Goal: Task Accomplishment & Management: Use online tool/utility

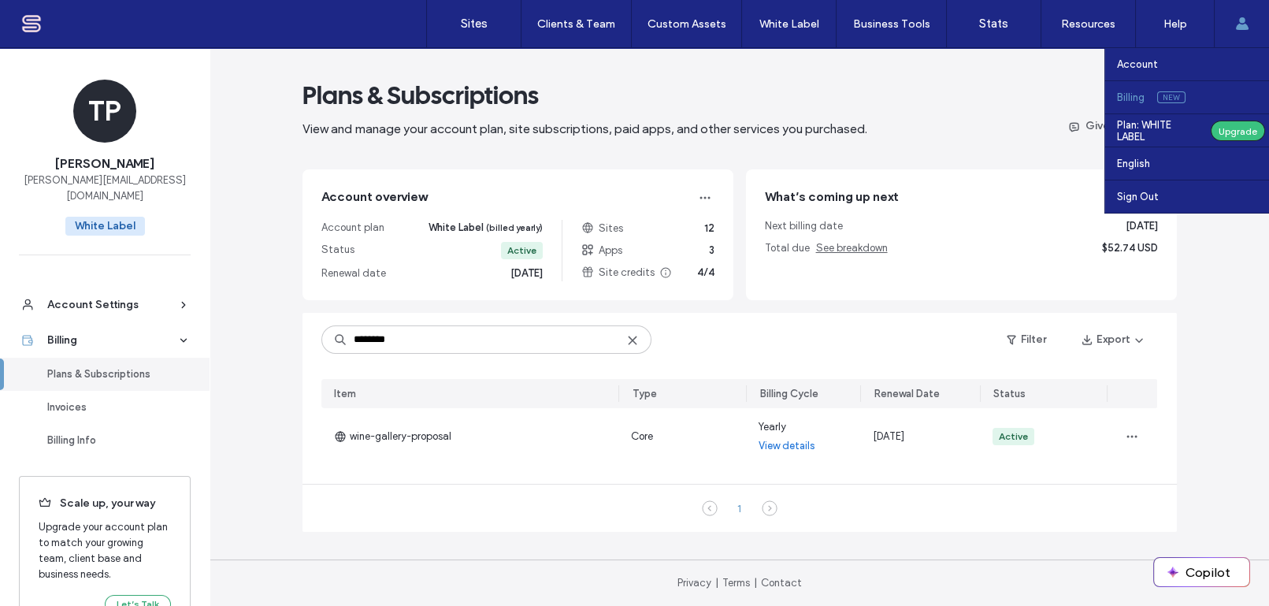
click at [1241, 23] on use at bounding box center [1241, 23] width 13 height 13
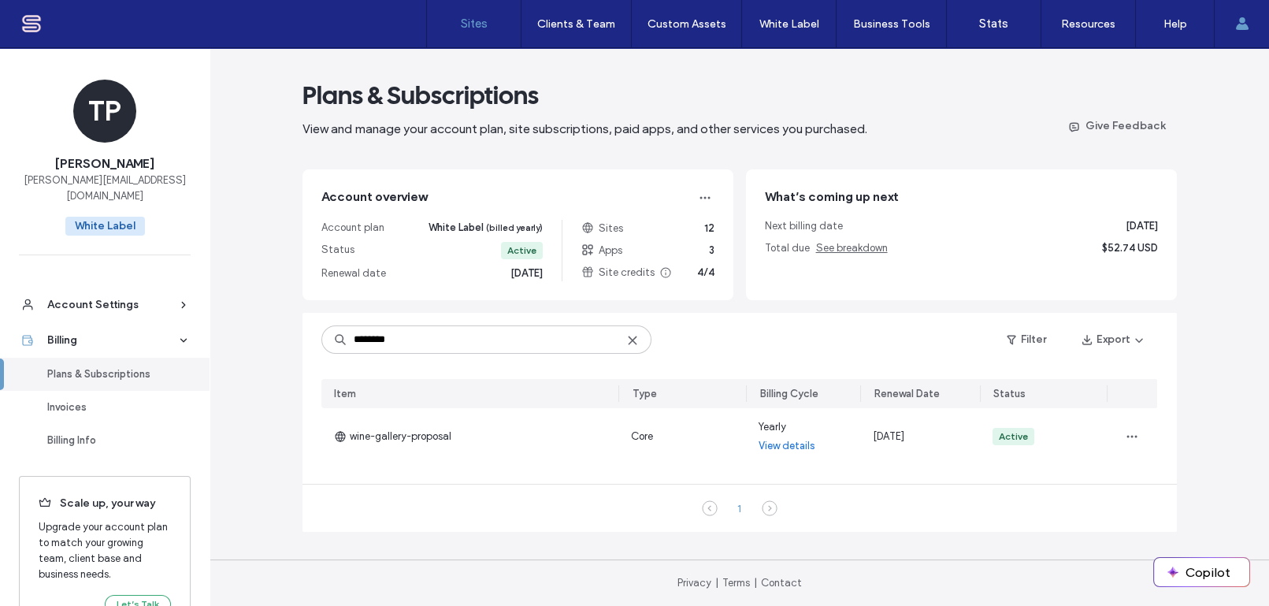
click at [468, 17] on label "Sites" at bounding box center [474, 24] width 27 height 14
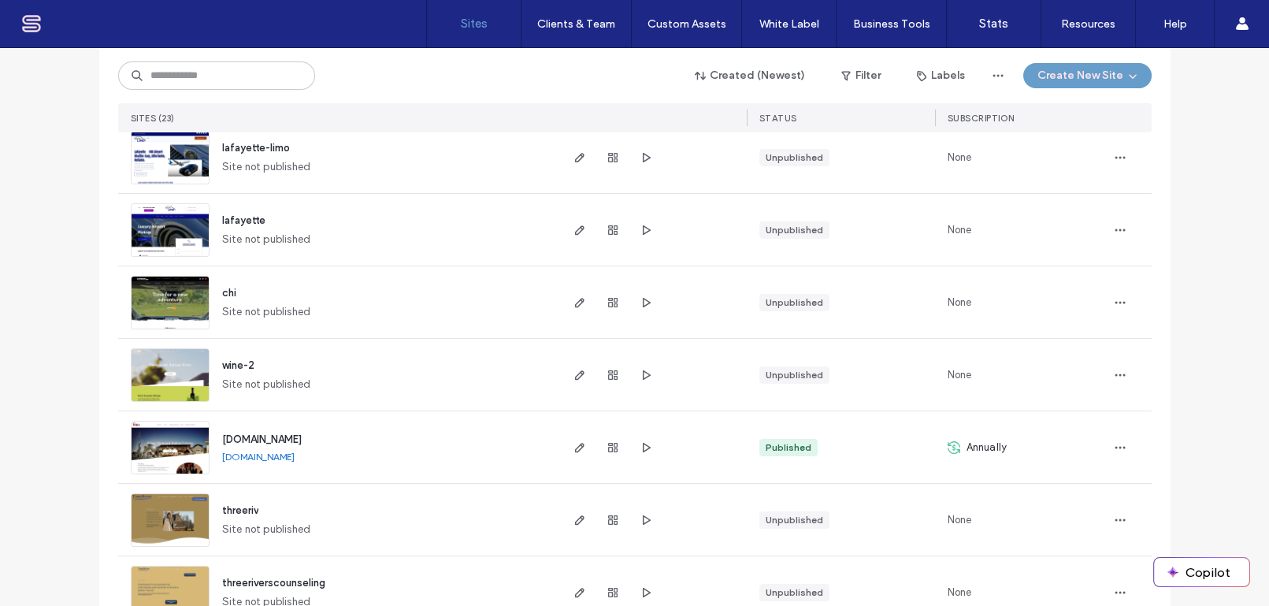
scroll to position [381, 0]
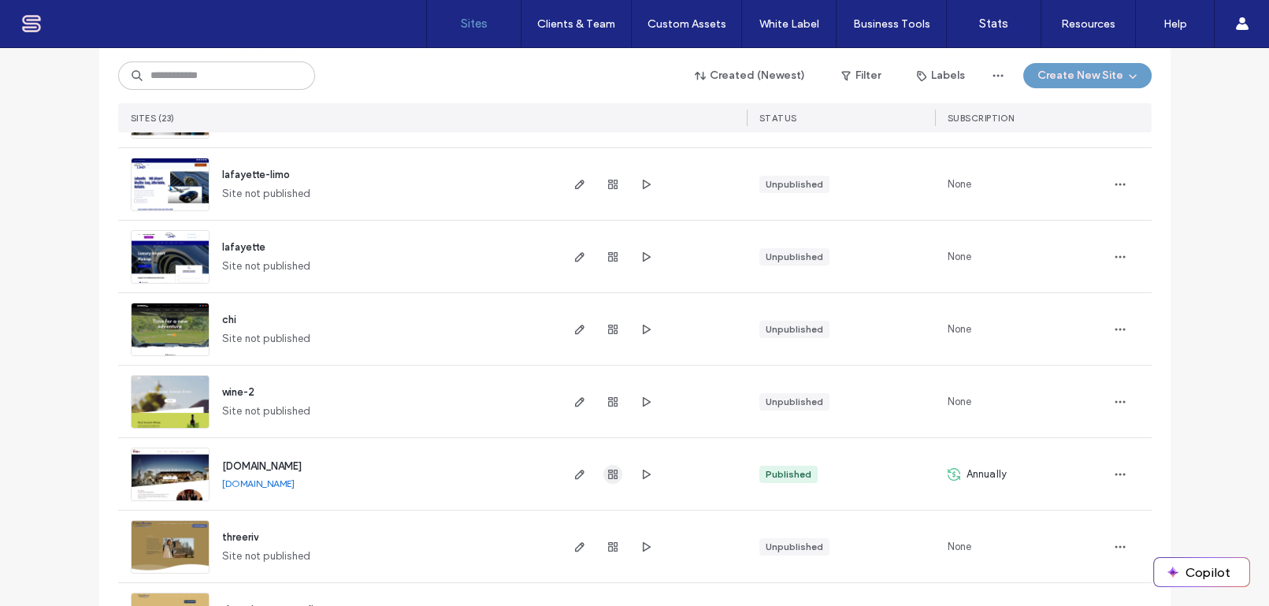
click at [606, 473] on icon "button" at bounding box center [612, 474] width 13 height 13
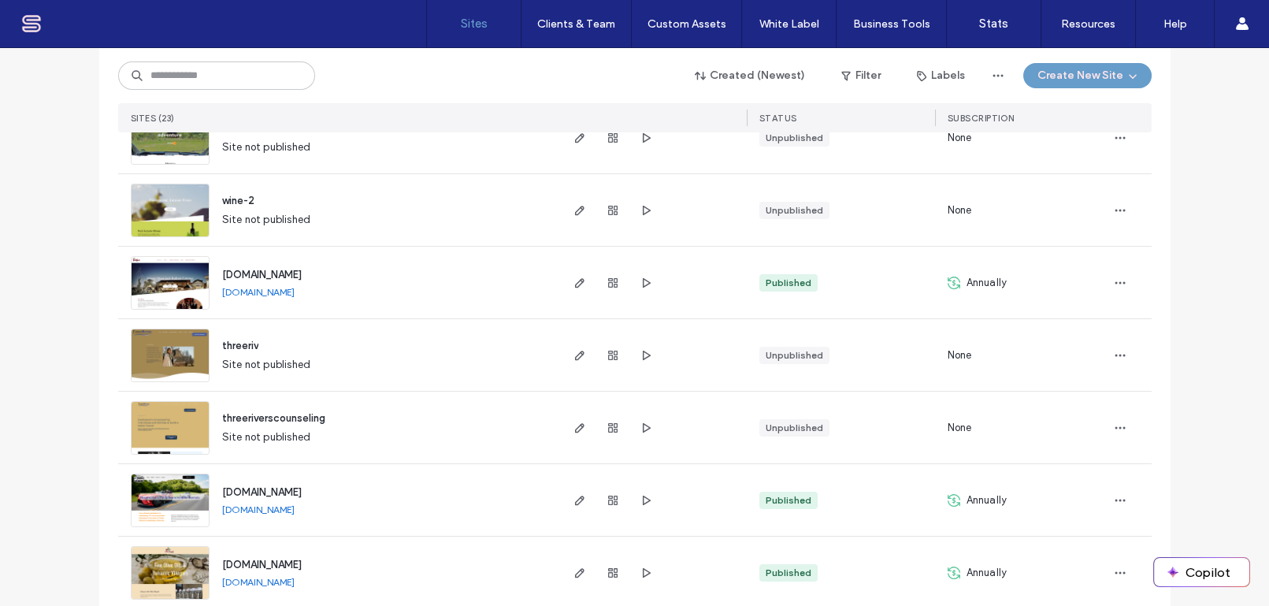
scroll to position [764, 0]
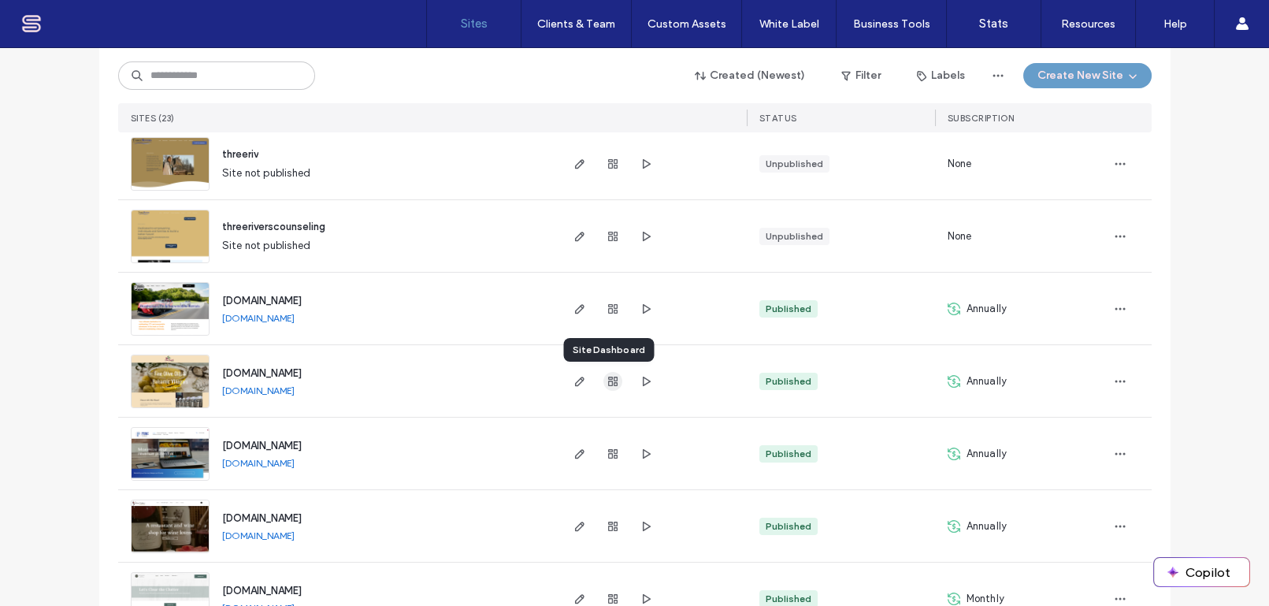
click at [606, 383] on icon "button" at bounding box center [612, 381] width 13 height 13
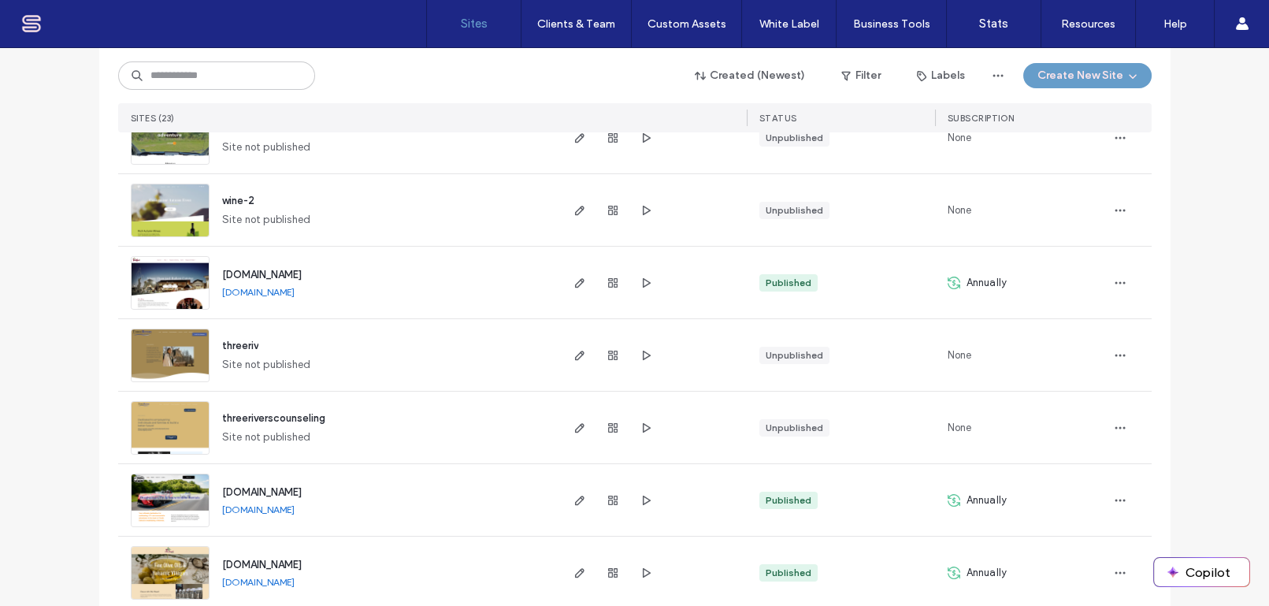
scroll to position [954, 0]
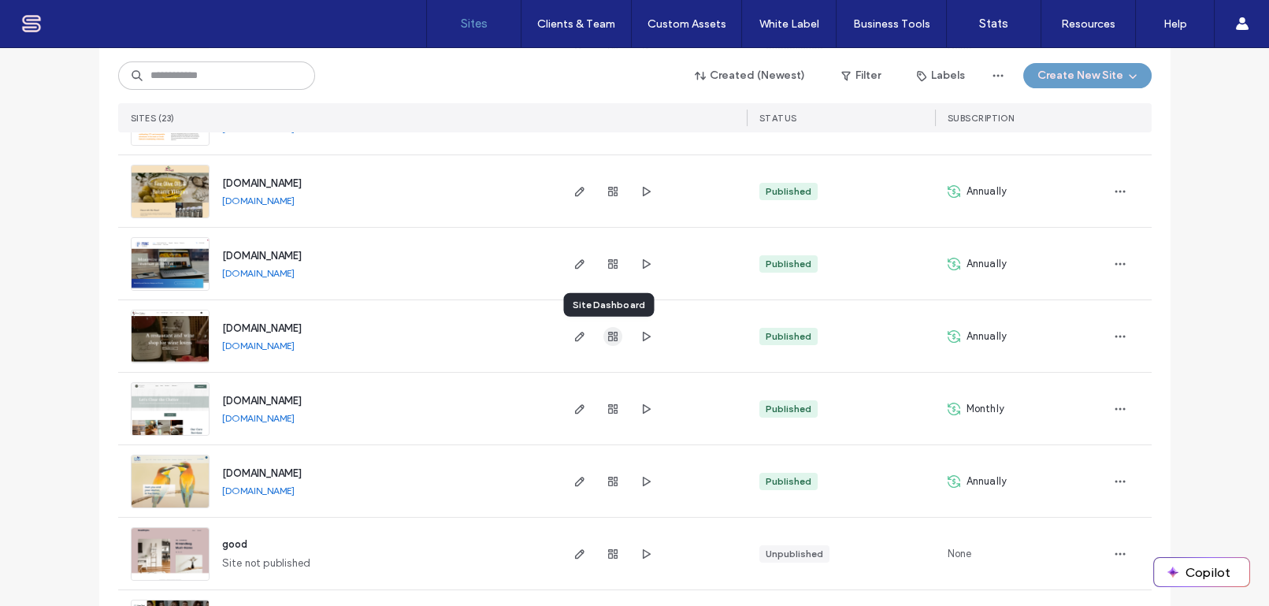
click at [608, 337] on use "button" at bounding box center [612, 336] width 9 height 9
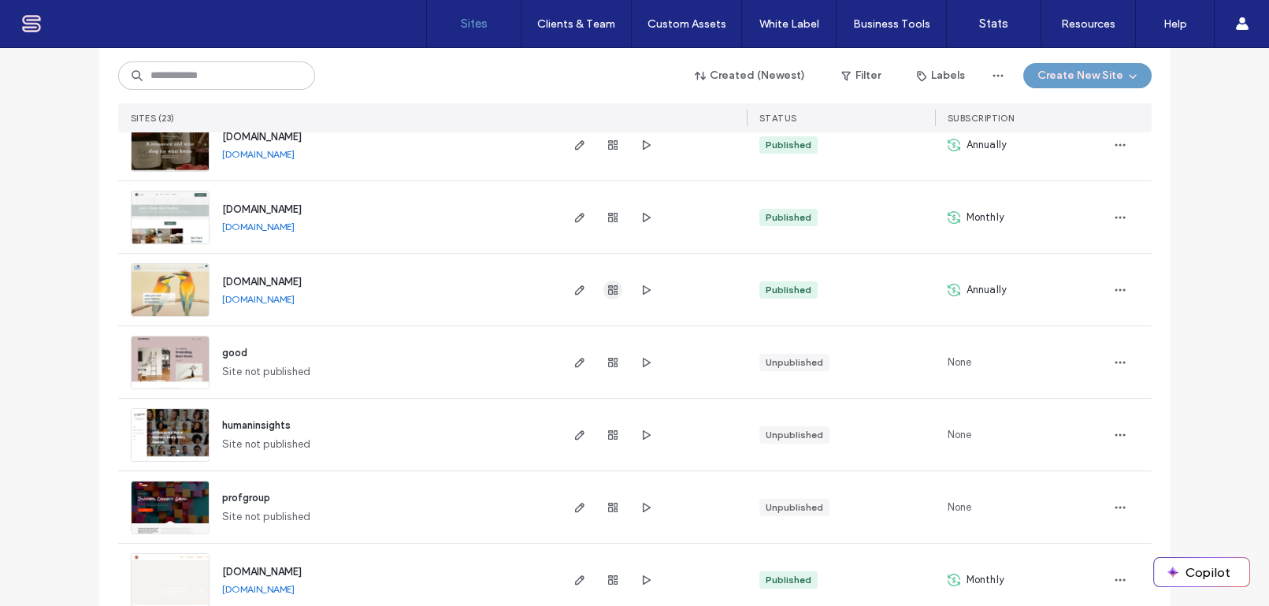
click at [608, 288] on use "button" at bounding box center [612, 289] width 9 height 9
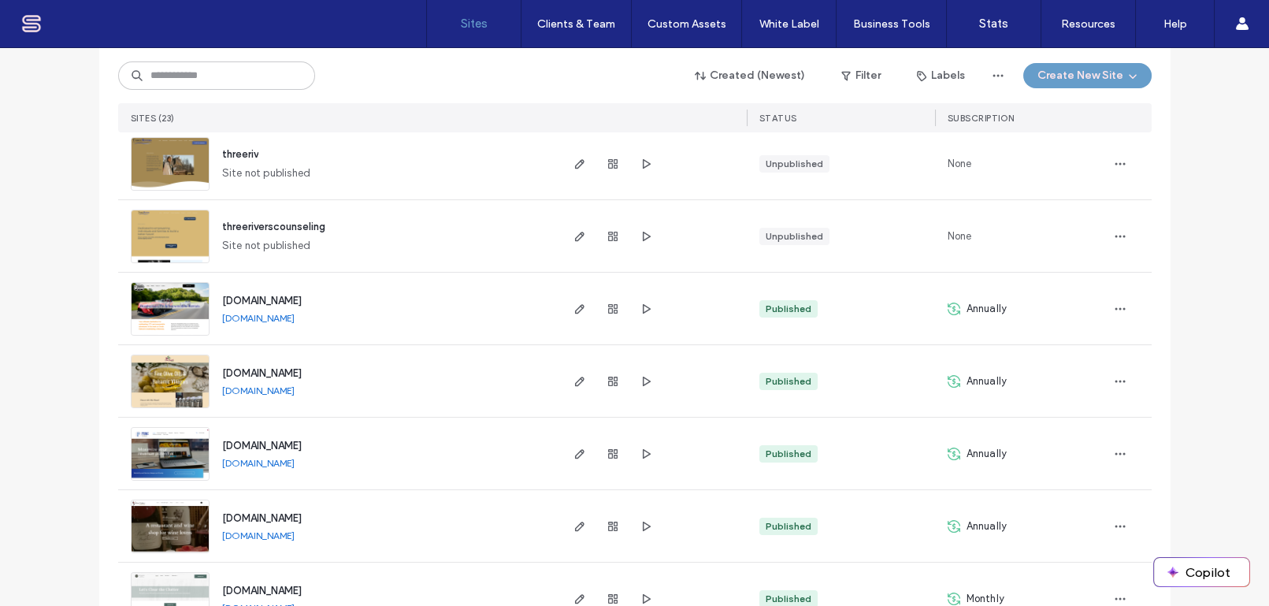
scroll to position [954, 0]
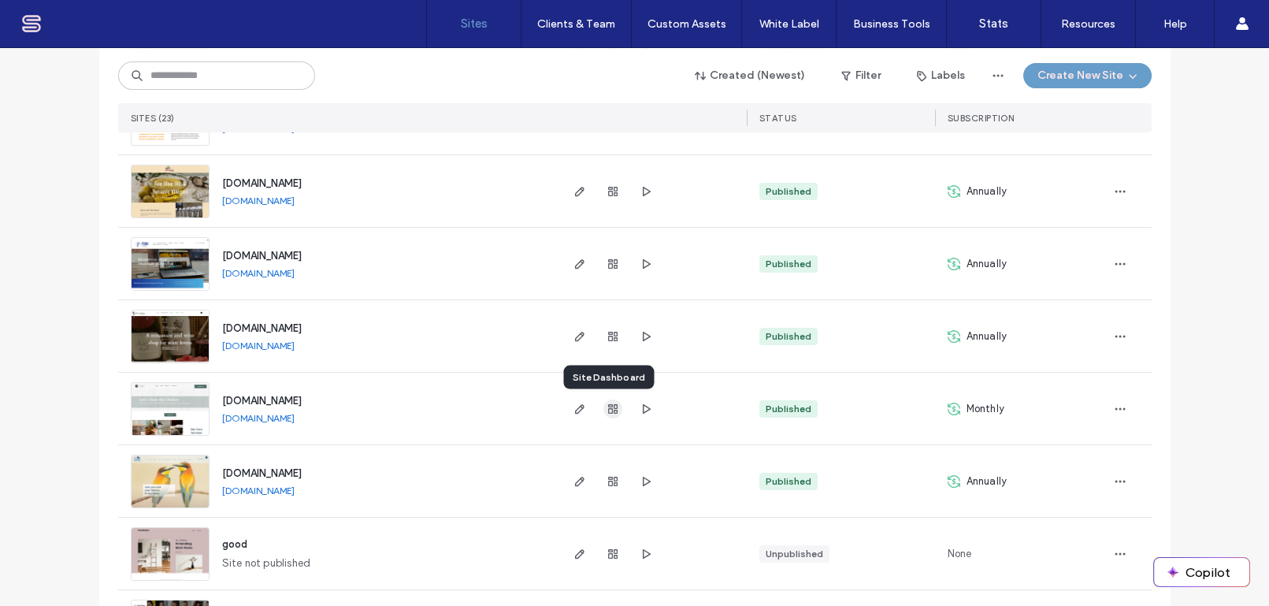
click at [606, 406] on icon "button" at bounding box center [612, 408] width 13 height 13
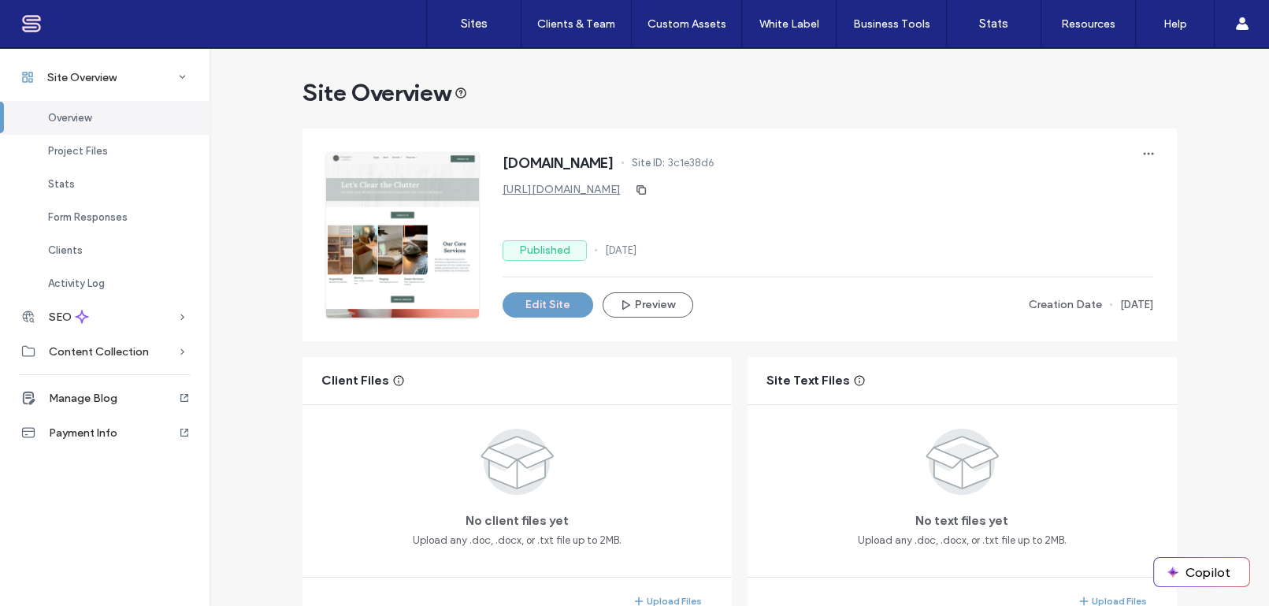
scroll to position [381, 0]
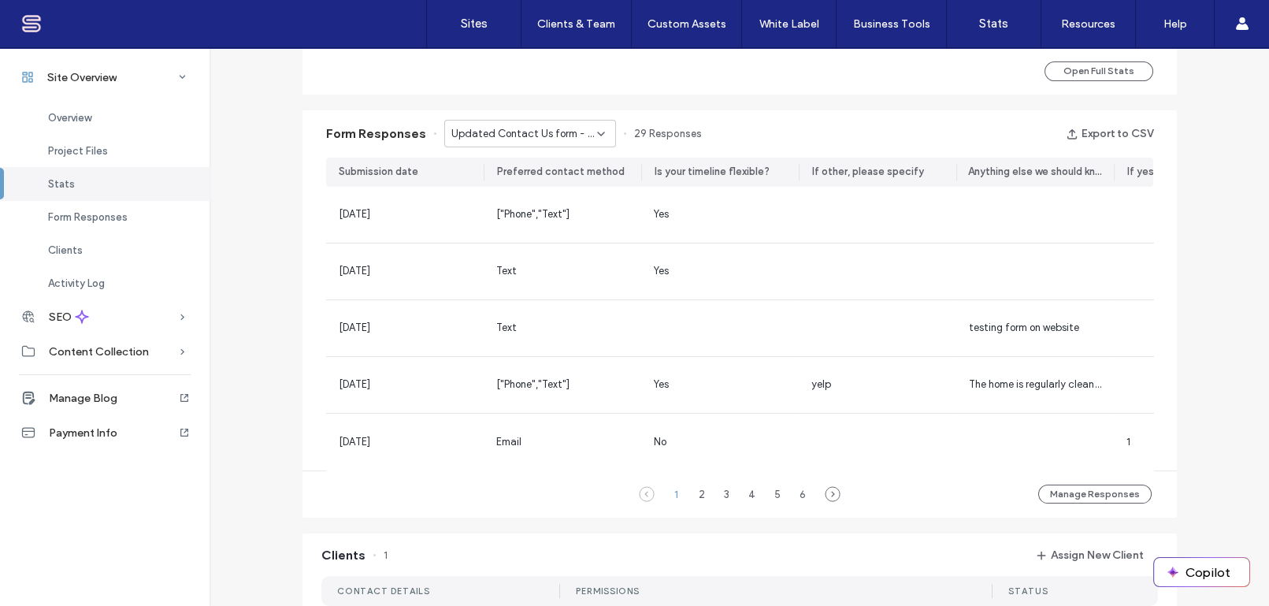
scroll to position [967, 0]
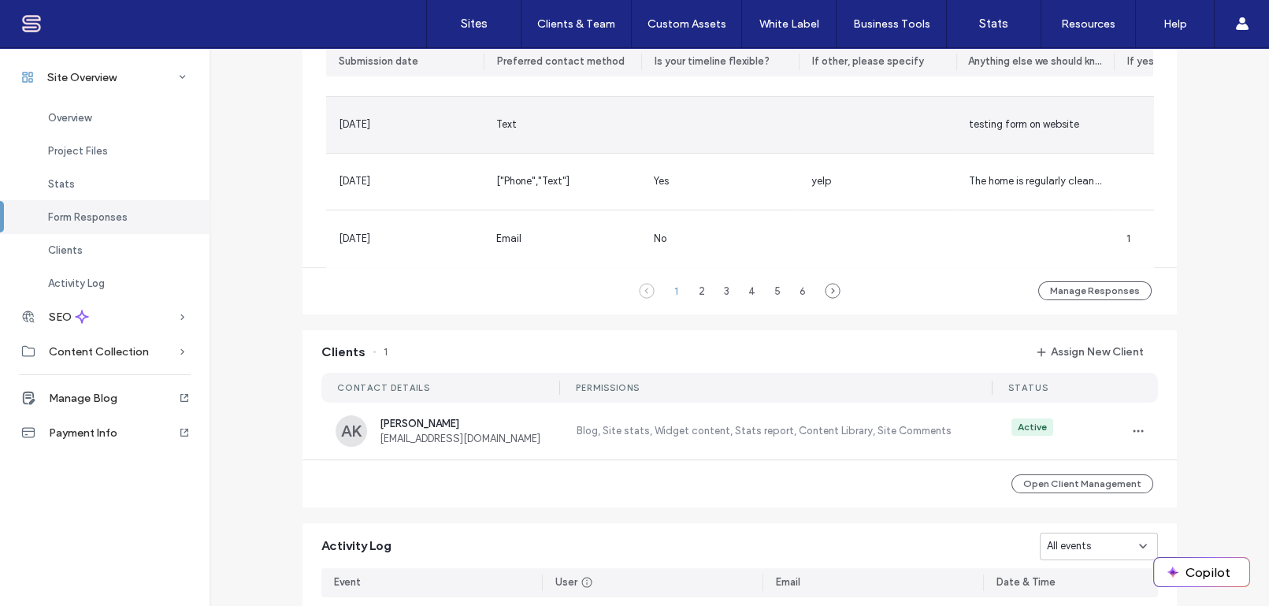
scroll to position [1158, 0]
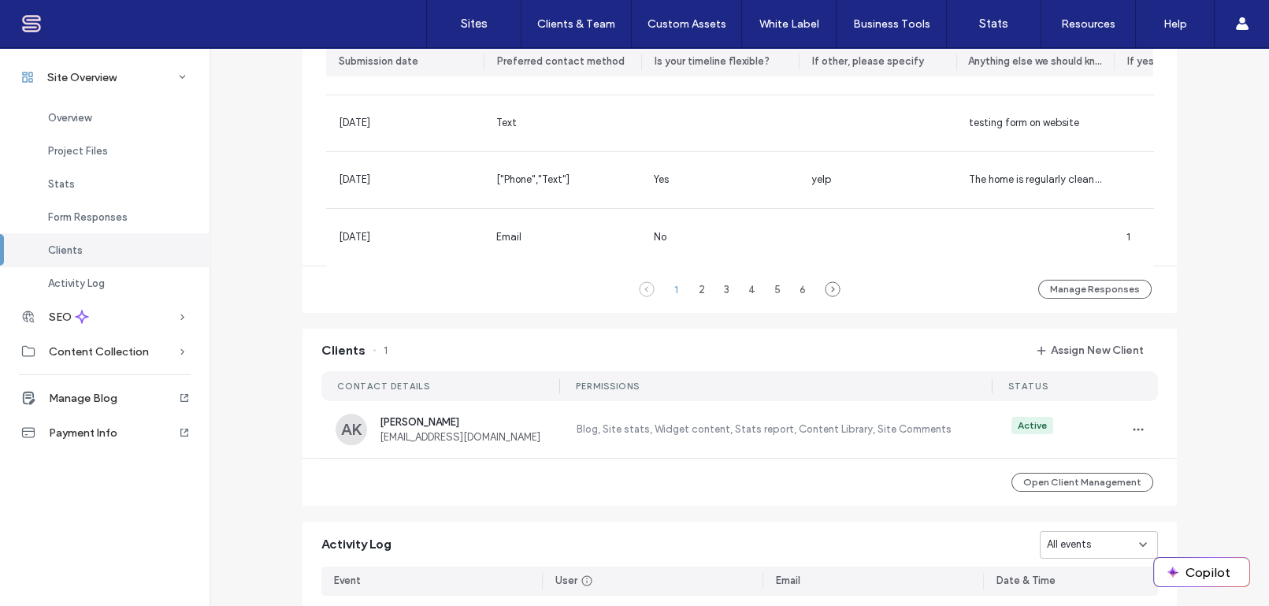
scroll to position [1348, 0]
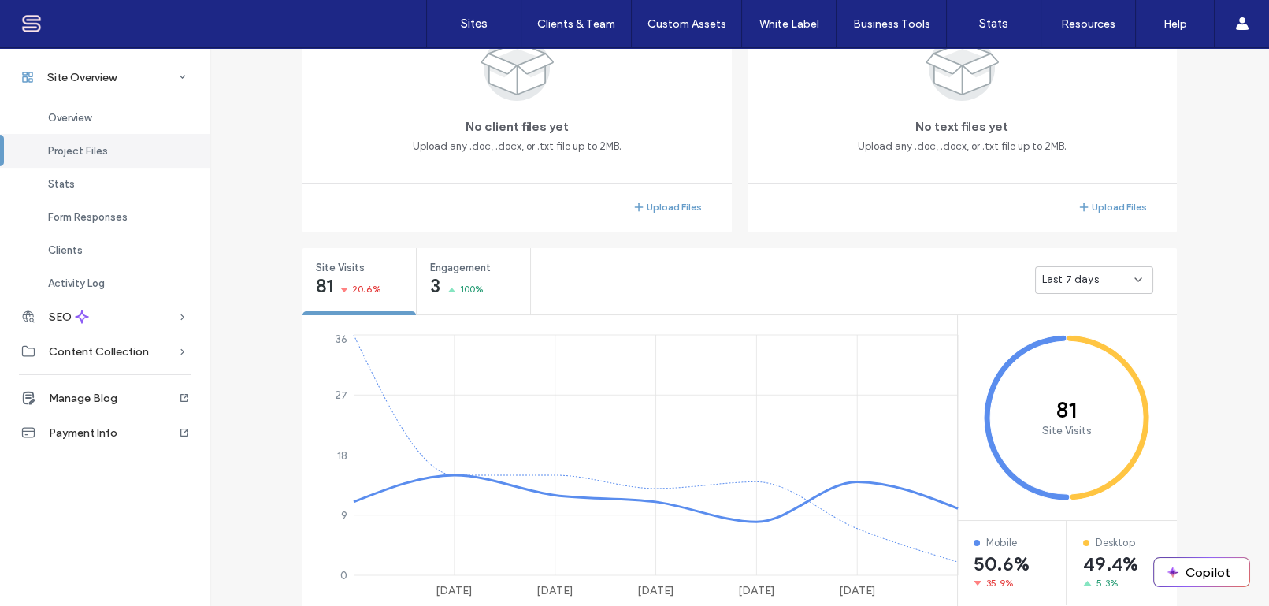
scroll to position [13, 0]
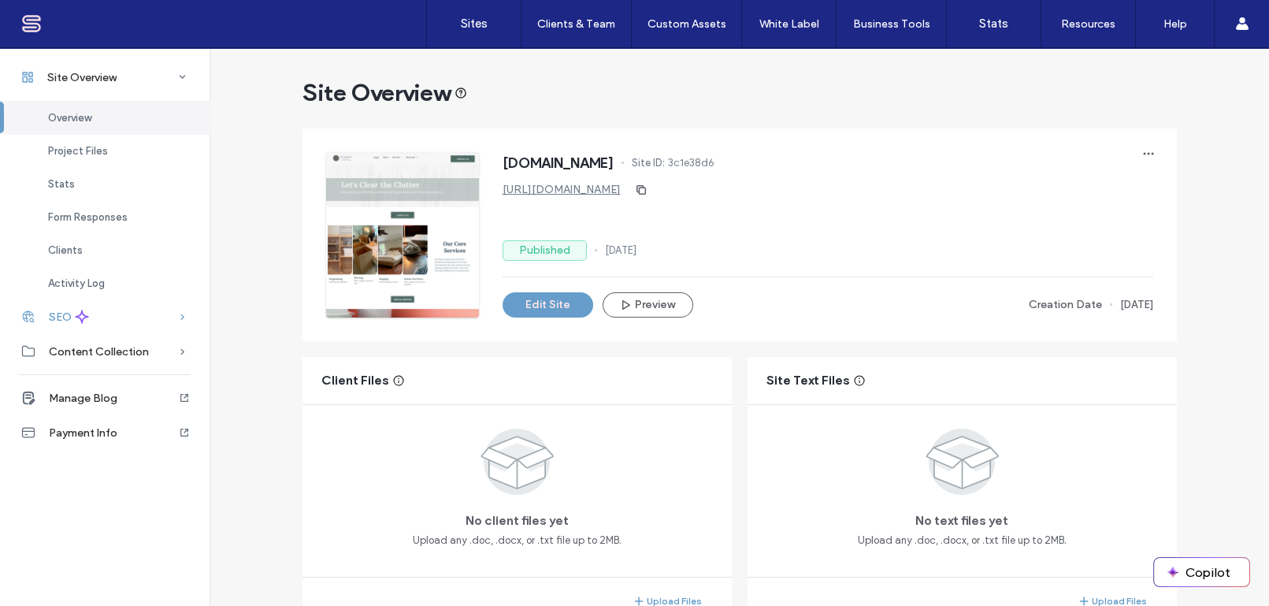
click at [64, 317] on span "SEO" at bounding box center [60, 316] width 23 height 13
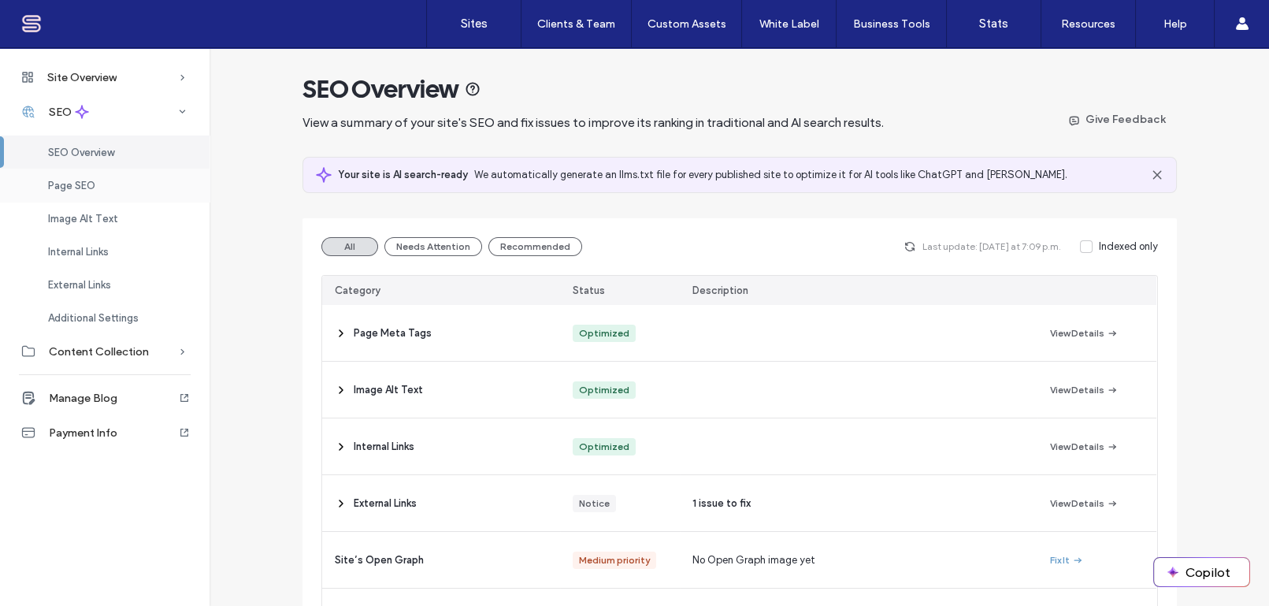
click at [71, 187] on span "Page SEO" at bounding box center [71, 186] width 47 height 12
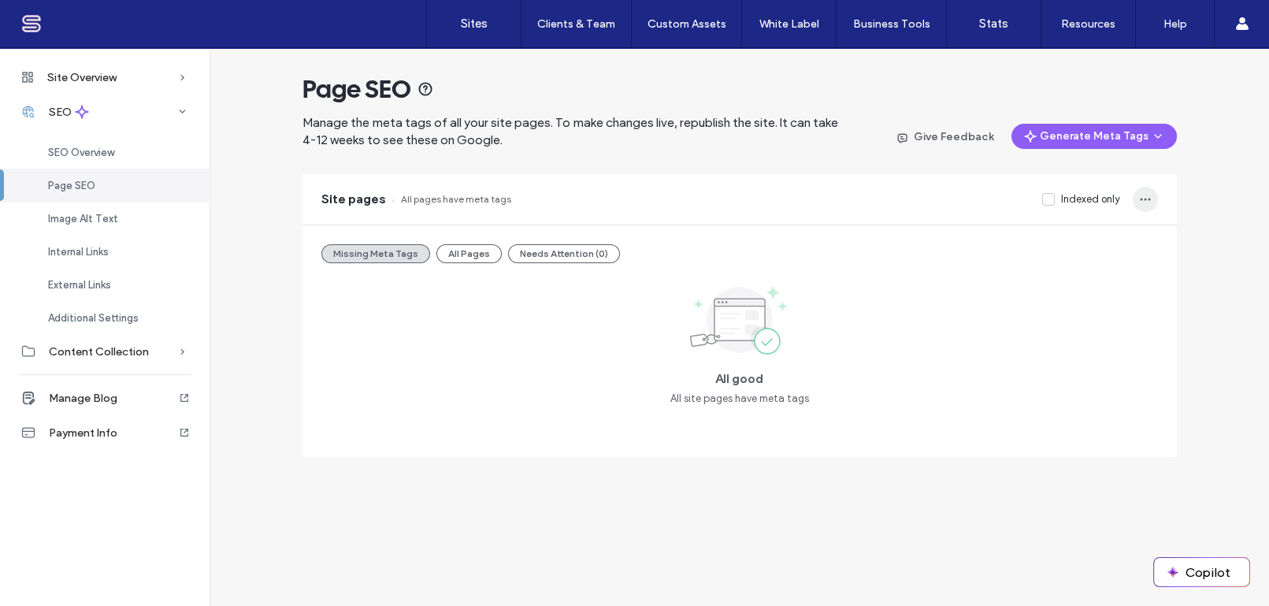
click at [1147, 200] on icon "button" at bounding box center [1145, 199] width 13 height 13
click at [1228, 154] on div "Page SEO Manage the meta tags of all your site pages. To make changes live, rep…" at bounding box center [738, 252] width 1059 height 409
click at [91, 149] on span "SEO Overview" at bounding box center [81, 152] width 66 height 12
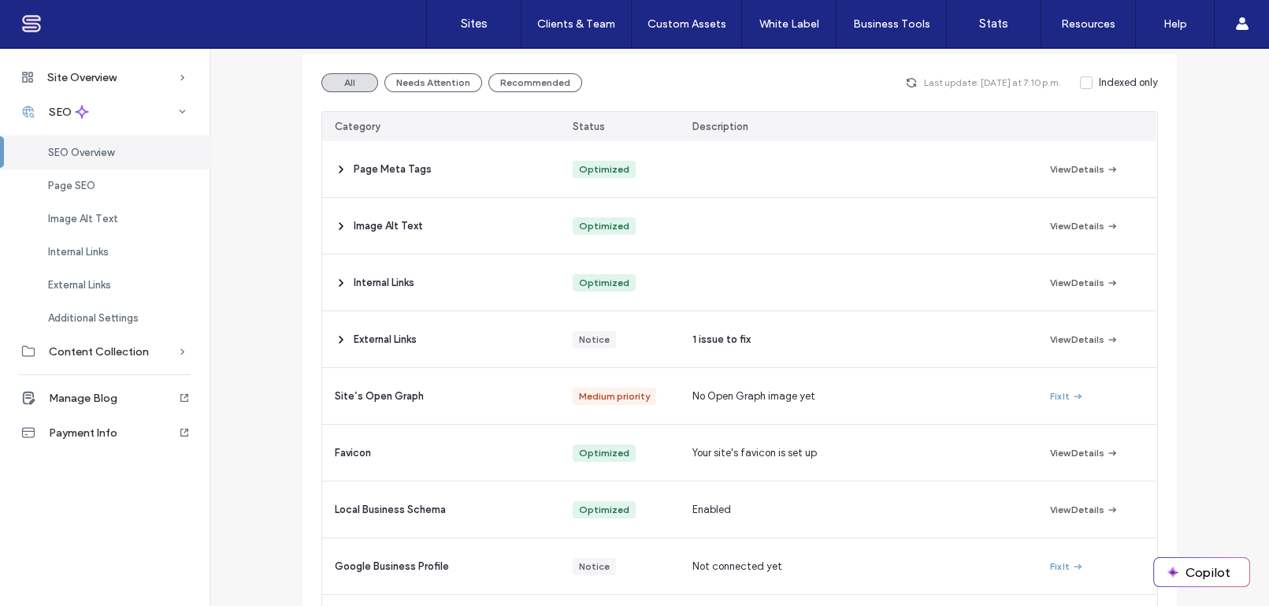
scroll to position [135, 0]
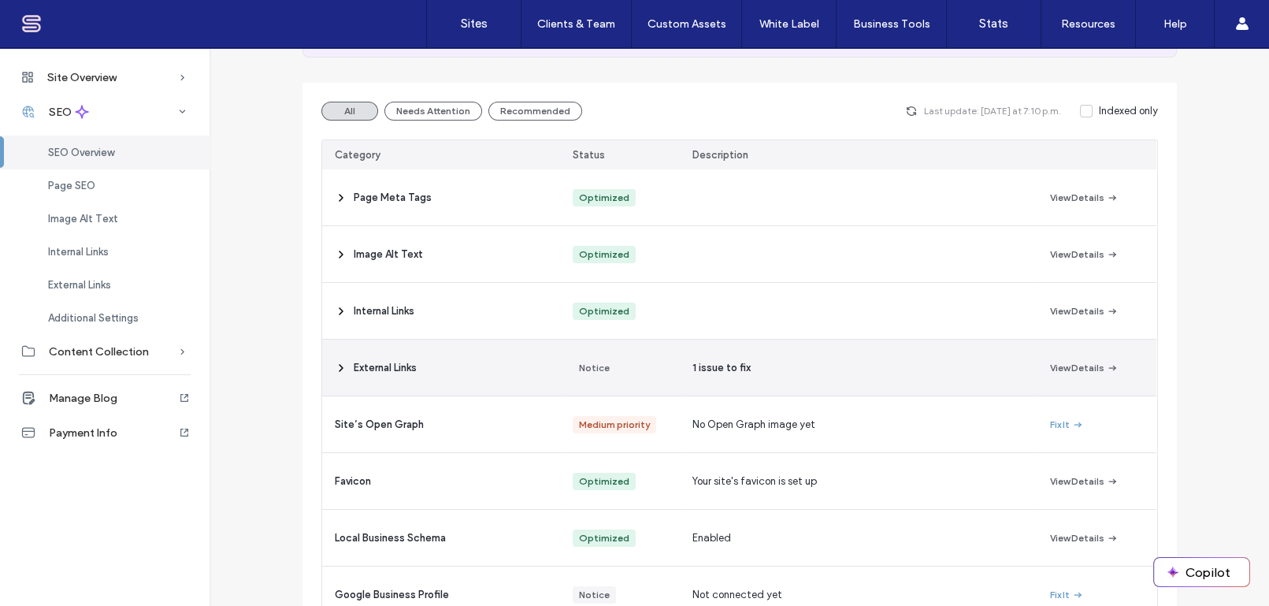
click at [335, 368] on icon at bounding box center [341, 368] width 13 height 13
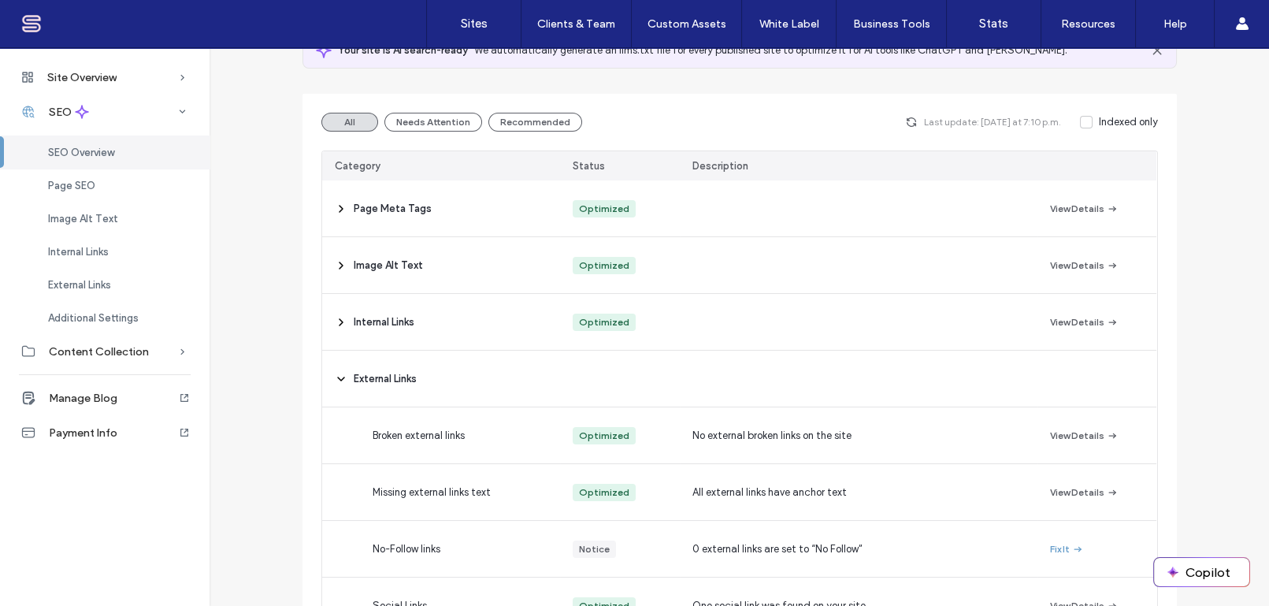
scroll to position [0, 0]
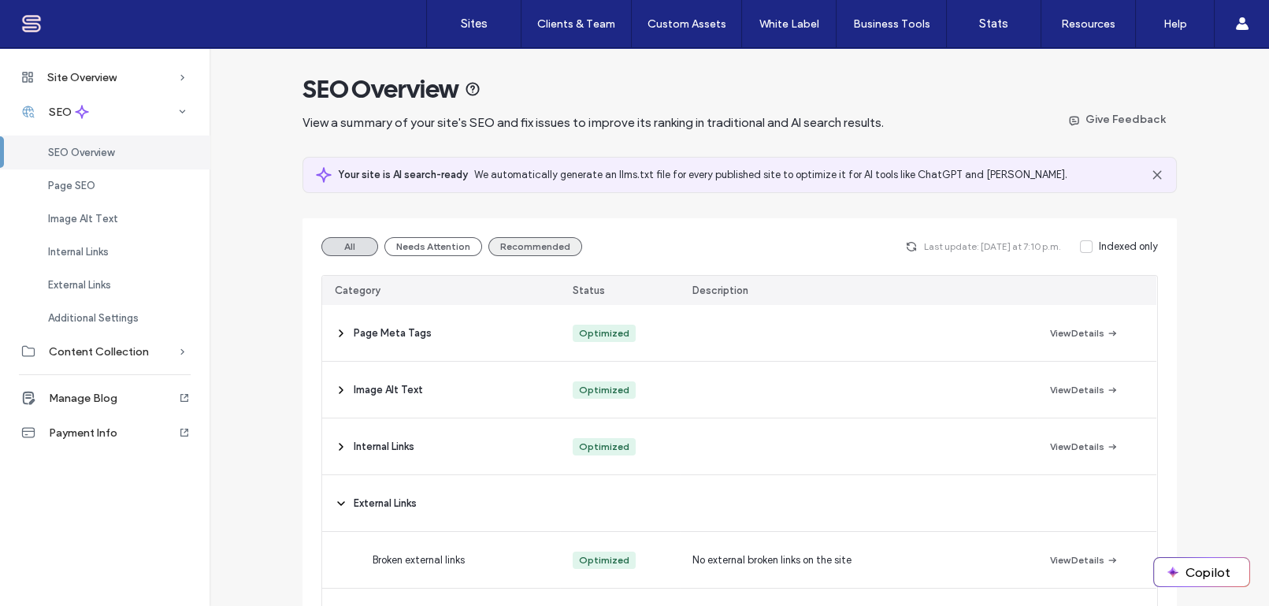
click at [542, 243] on button "Recommended" at bounding box center [535, 246] width 94 height 19
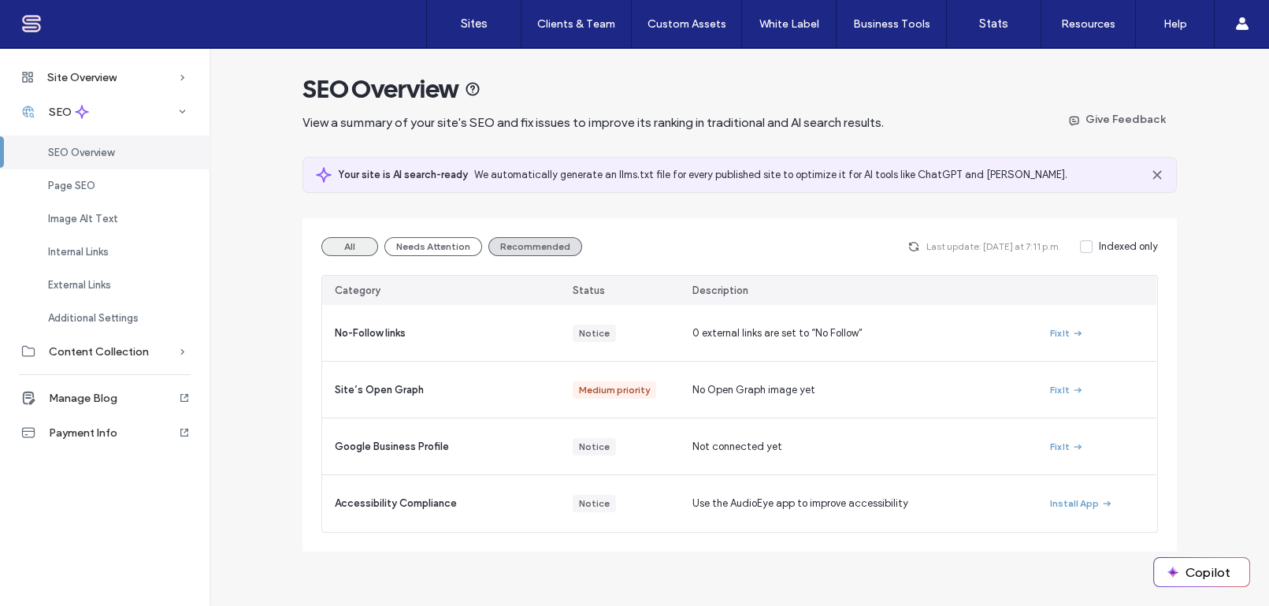
click at [352, 247] on button "All" at bounding box center [349, 246] width 57 height 19
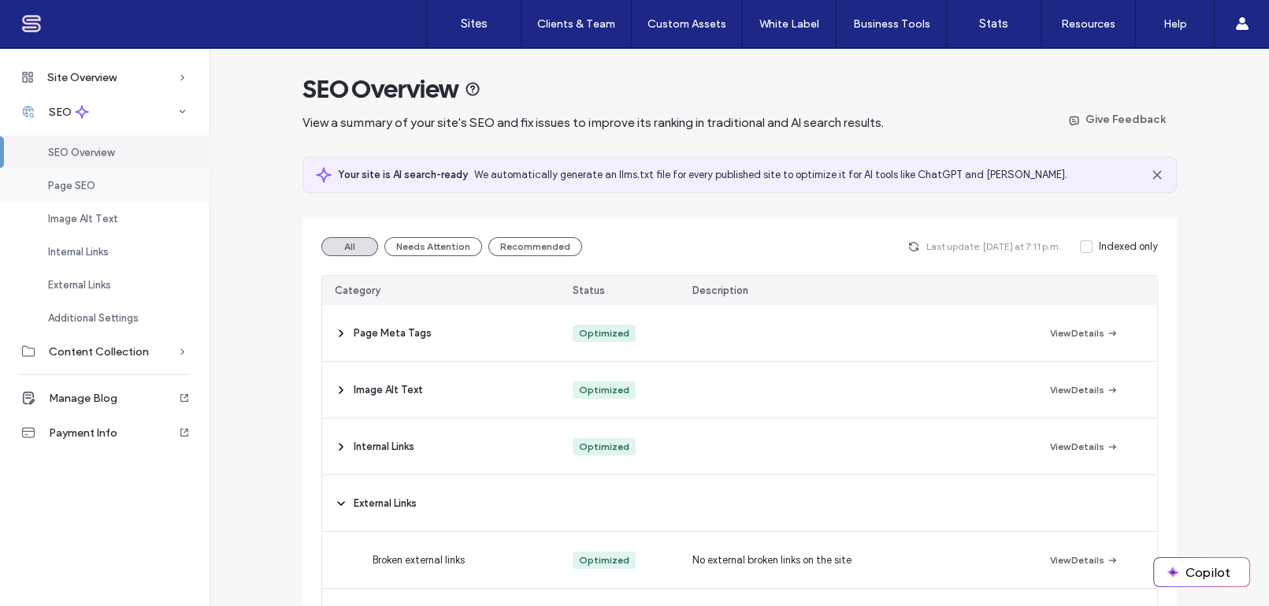
click at [74, 183] on span "Page SEO" at bounding box center [71, 186] width 47 height 12
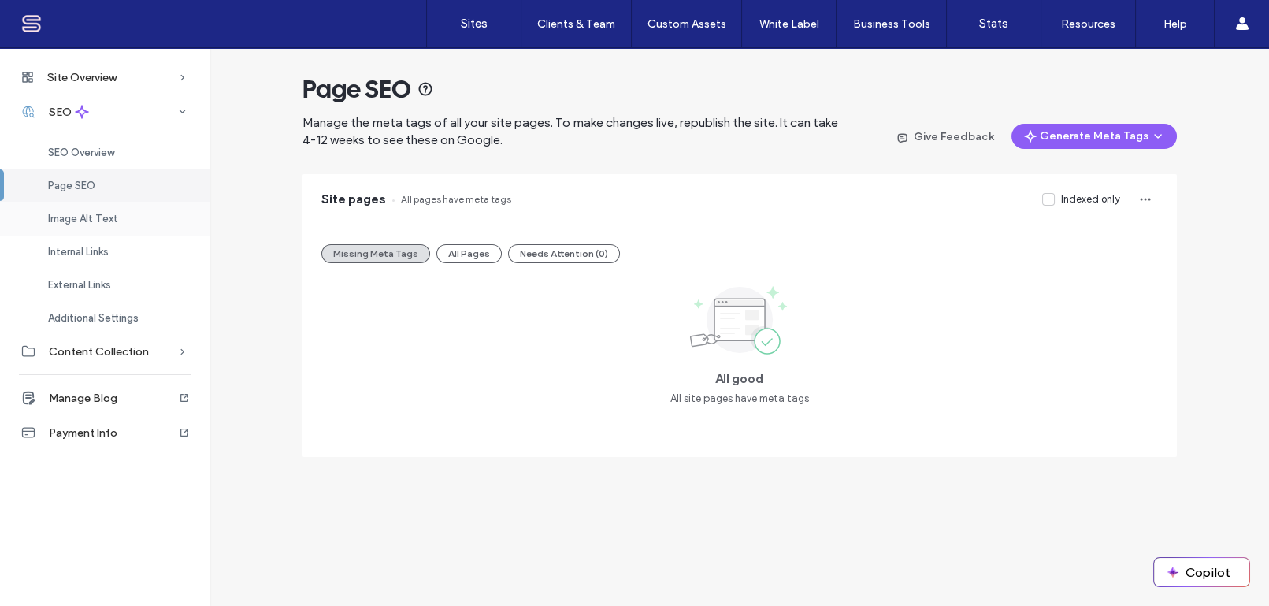
click at [65, 221] on span "Image Alt Text" at bounding box center [83, 219] width 70 height 12
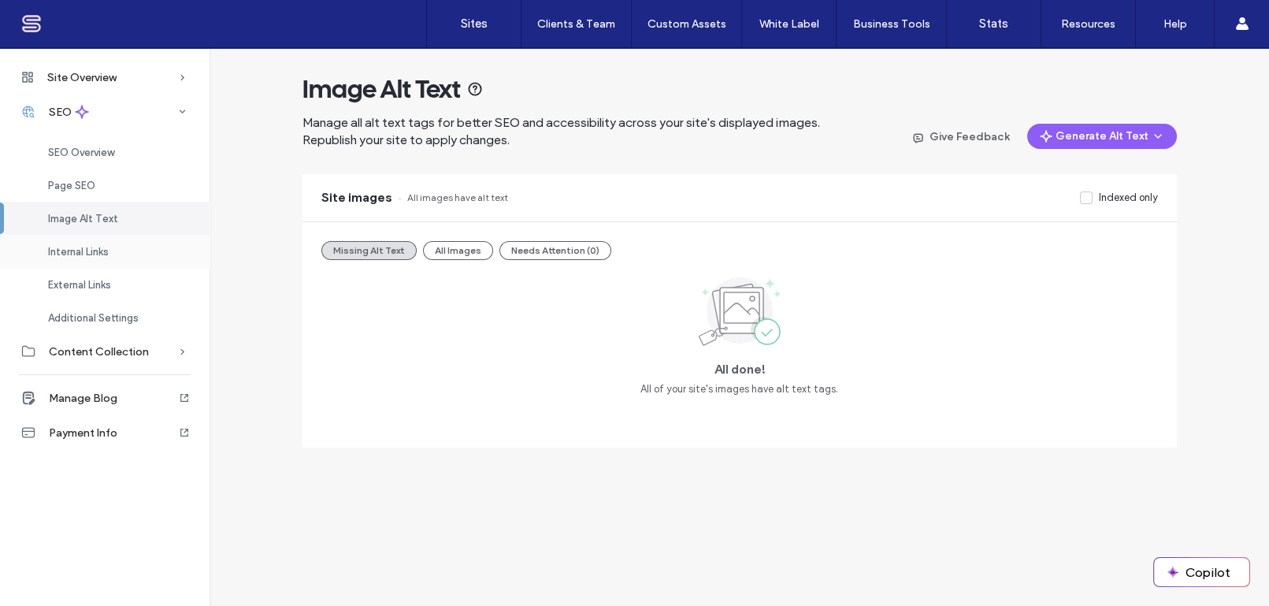
click at [51, 249] on span "Internal Links" at bounding box center [78, 252] width 61 height 12
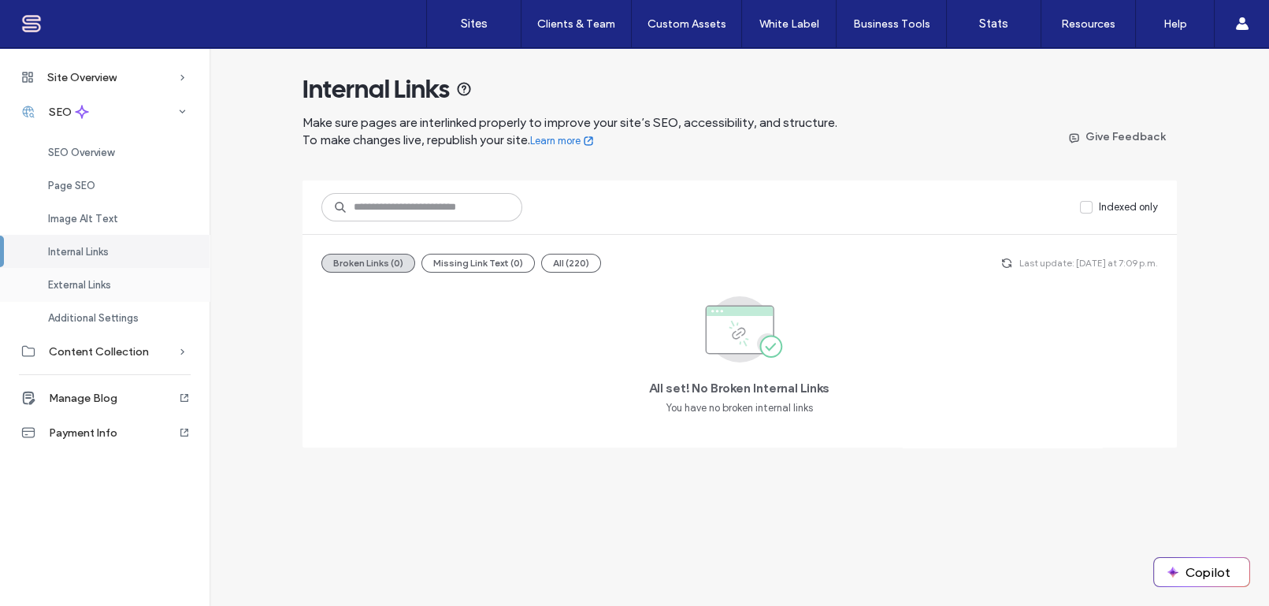
click at [62, 283] on span "External Links" at bounding box center [79, 285] width 63 height 12
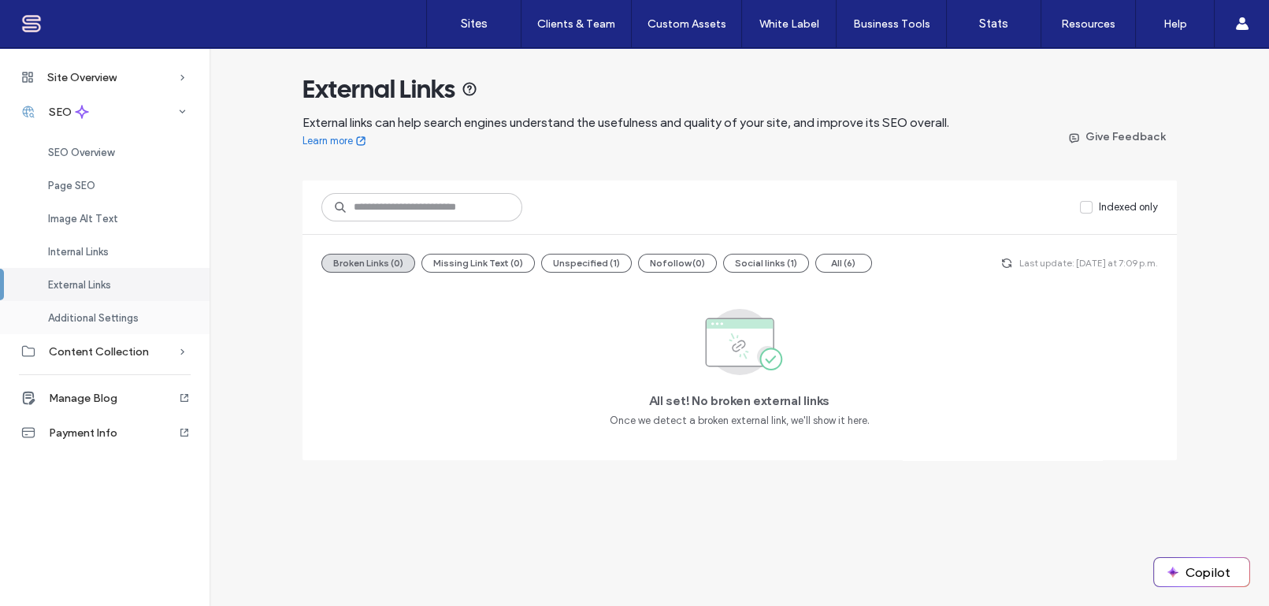
click at [97, 316] on span "Additional Settings" at bounding box center [93, 318] width 91 height 12
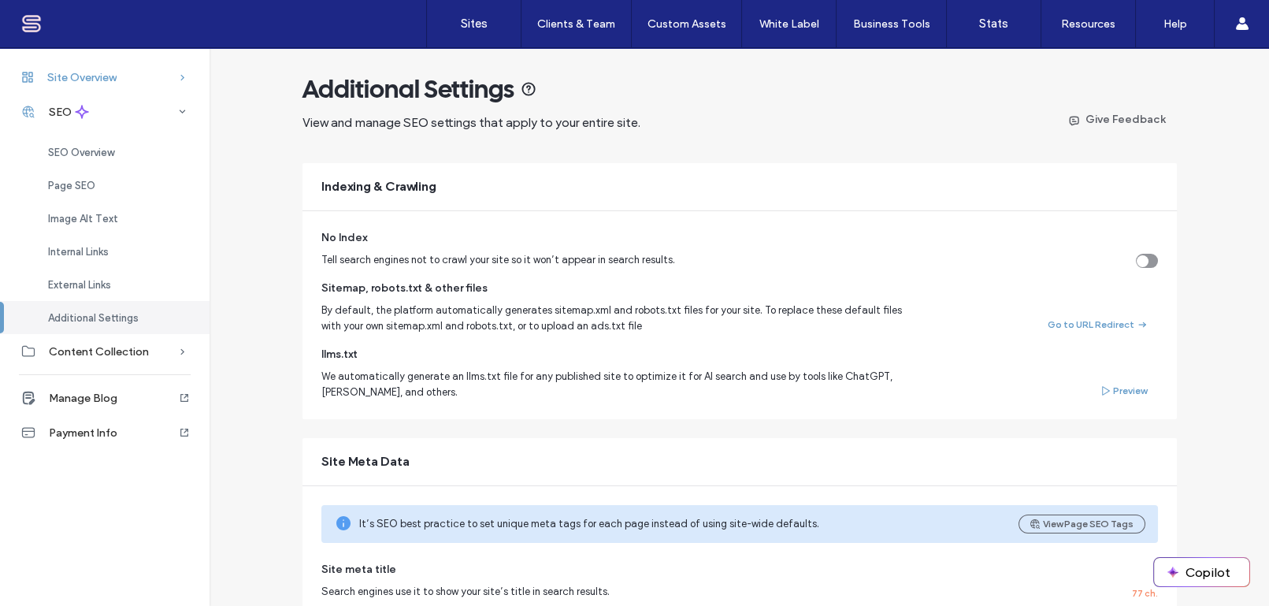
click at [69, 76] on span "Site Overview" at bounding box center [81, 77] width 69 height 13
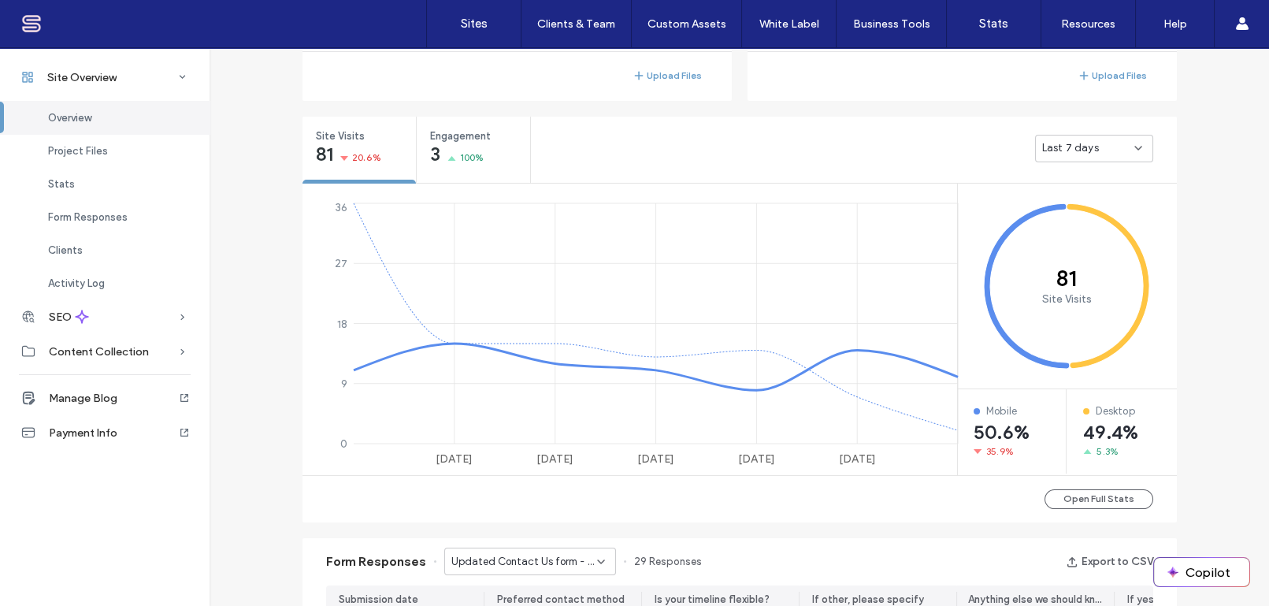
scroll to position [381, 0]
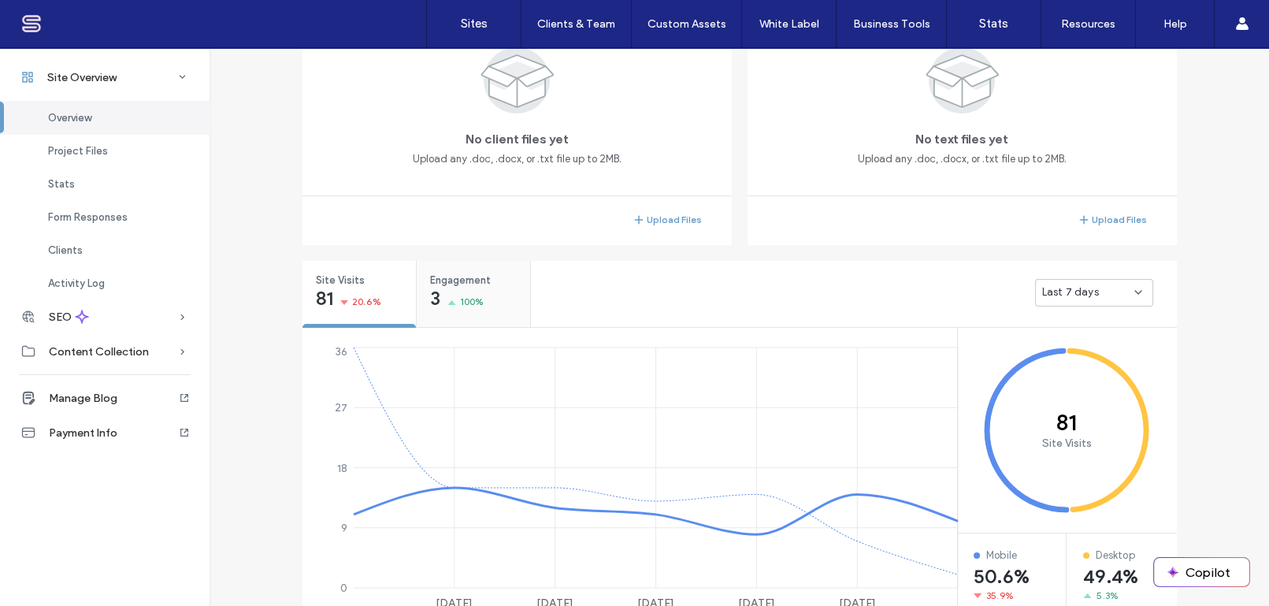
click at [473, 304] on span "100%" at bounding box center [472, 302] width 24 height 16
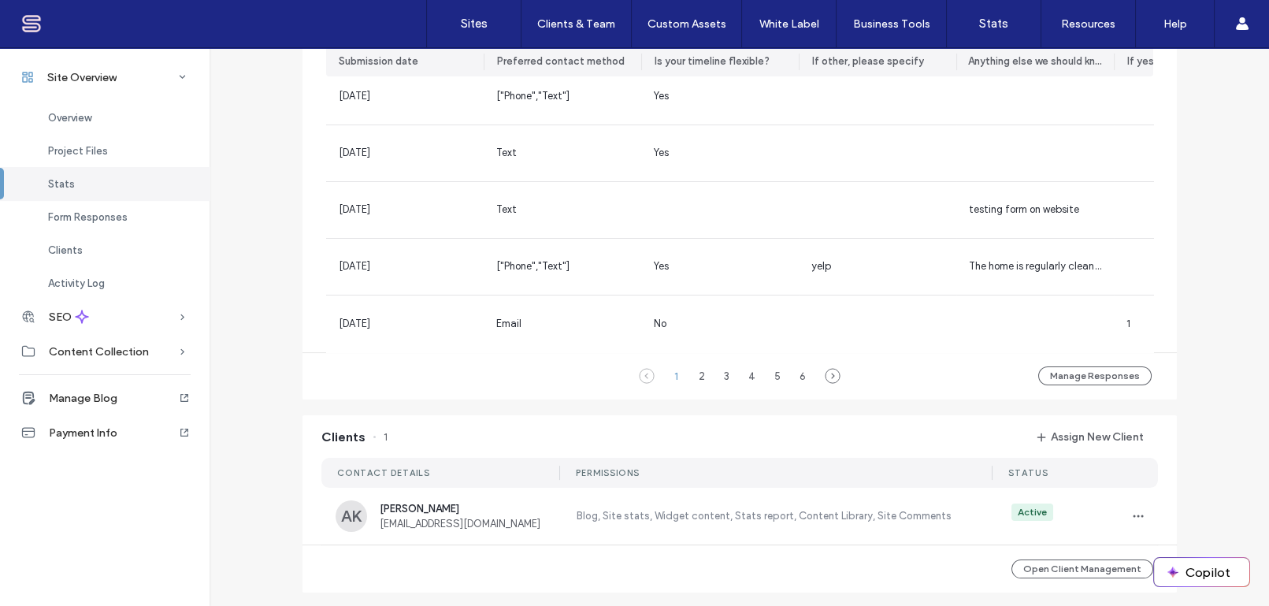
scroll to position [1145, 0]
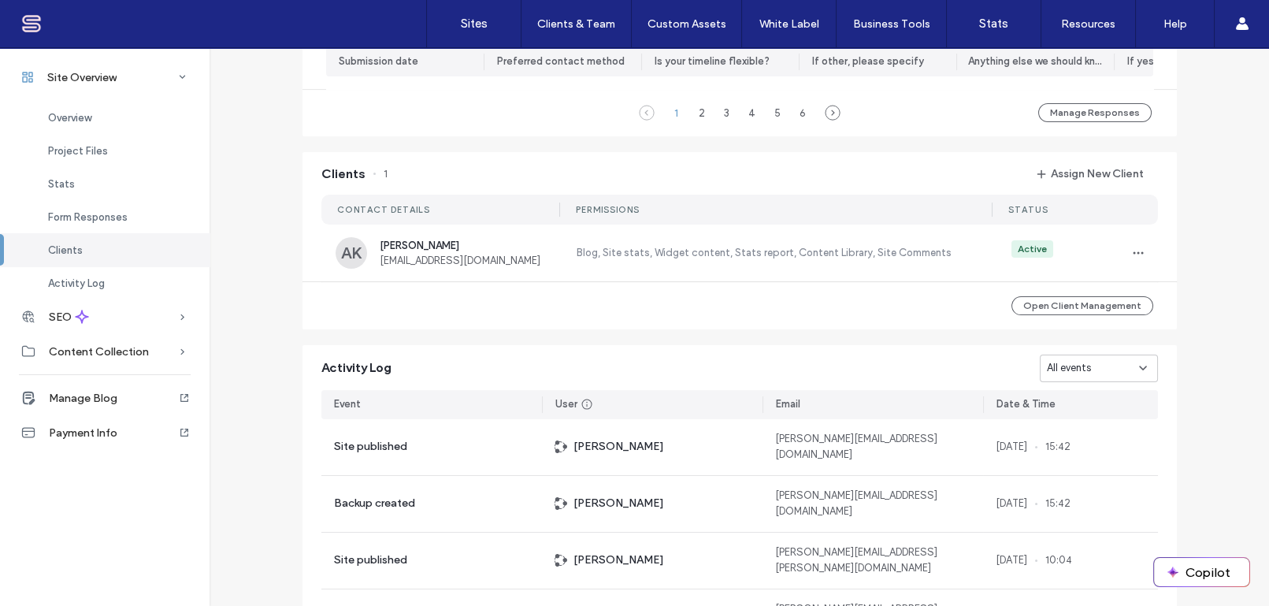
scroll to position [381, 0]
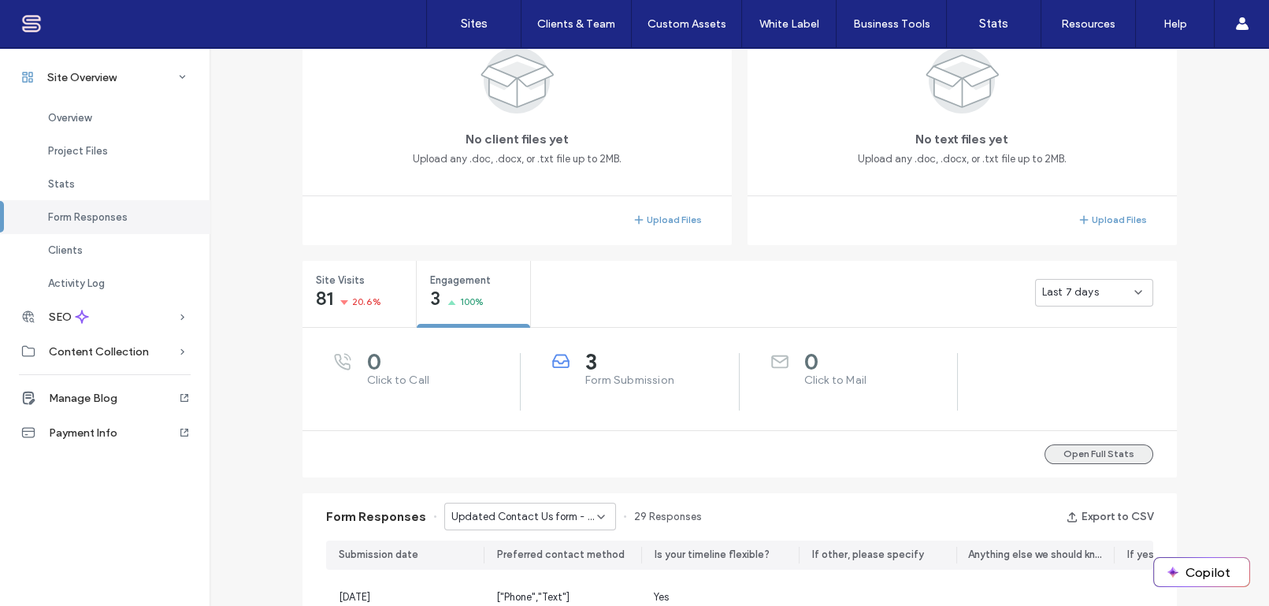
click at [1120, 458] on button "Open Full Stats" at bounding box center [1098, 454] width 109 height 20
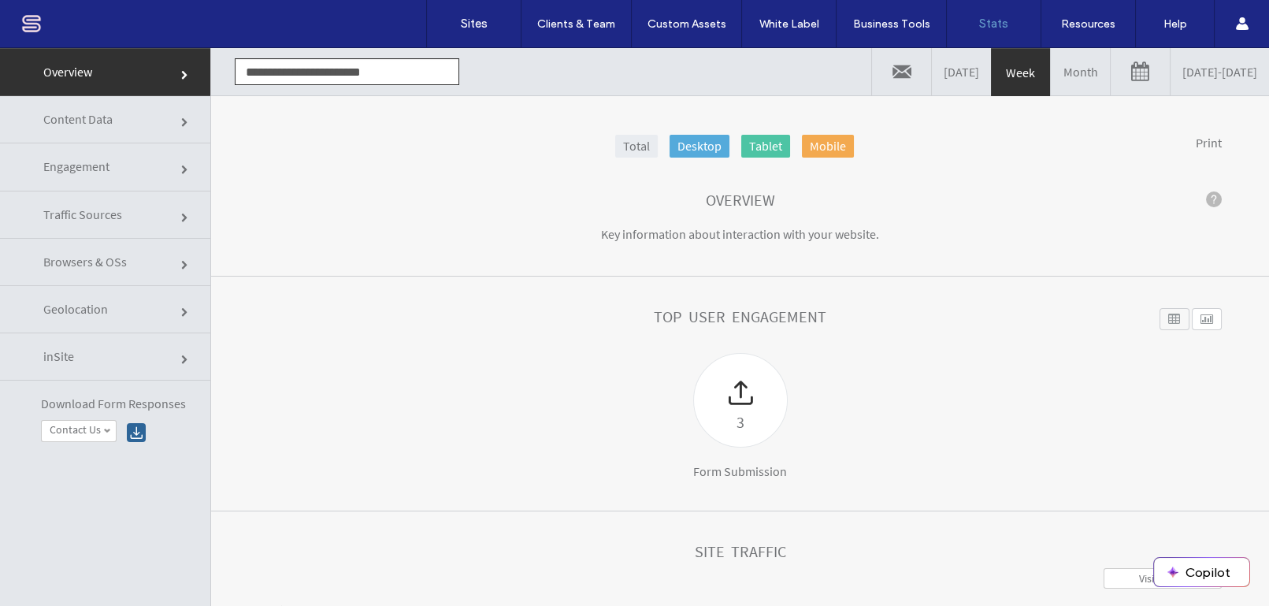
click at [109, 126] on span "Content Data" at bounding box center [77, 119] width 69 height 16
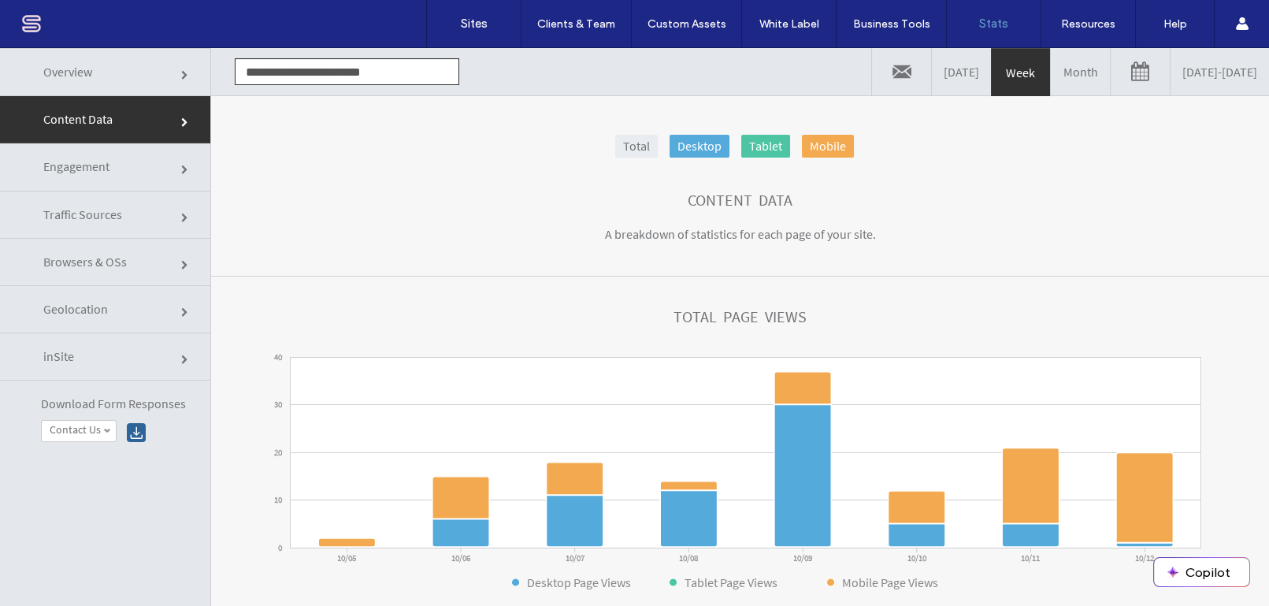
click at [932, 71] on link "Yesterday" at bounding box center [961, 71] width 59 height 47
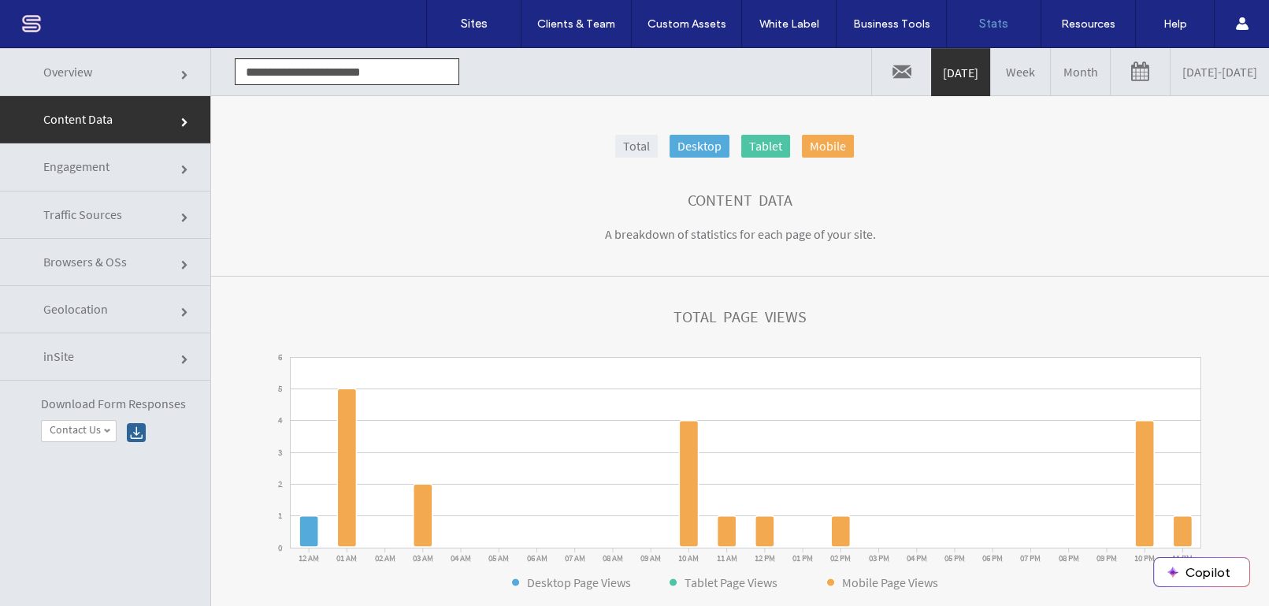
click at [76, 217] on span "Traffic Sources" at bounding box center [82, 214] width 79 height 16
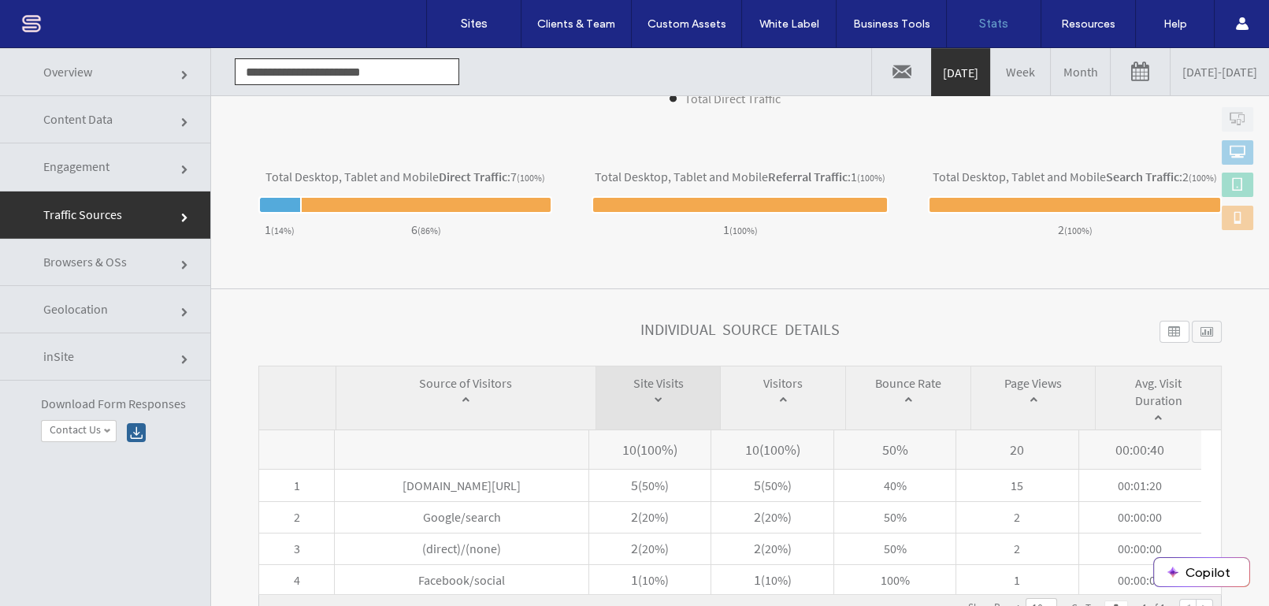
click at [104, 173] on span "Engagement" at bounding box center [76, 166] width 66 height 16
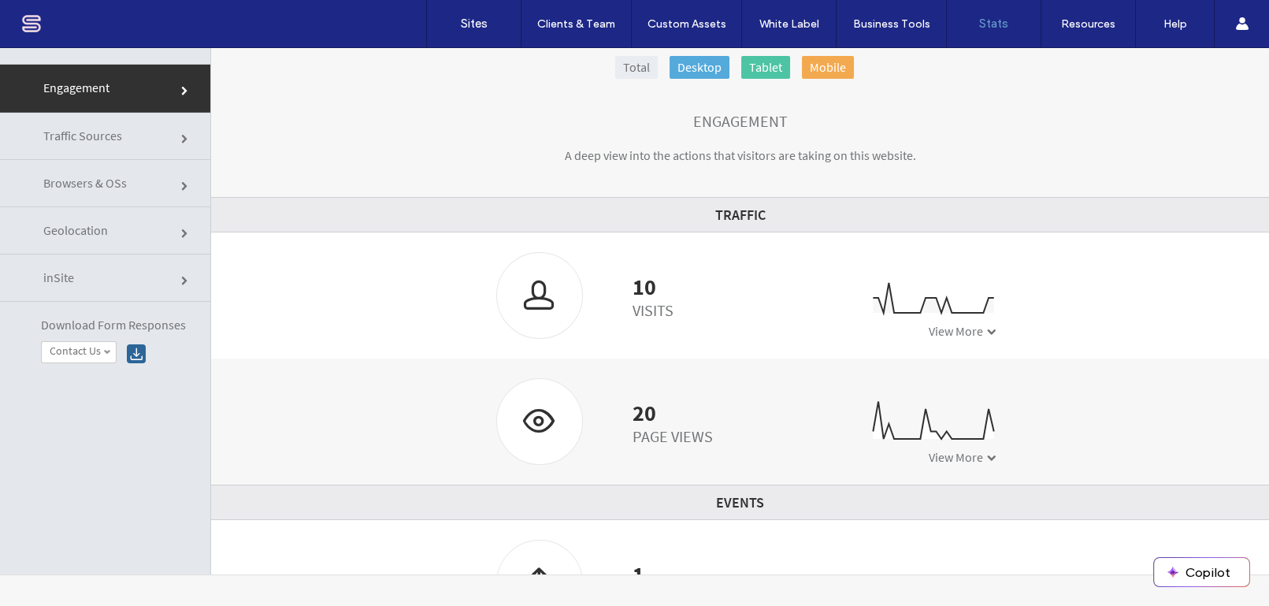
click at [90, 146] on link "Traffic Sources" at bounding box center [105, 136] width 210 height 47
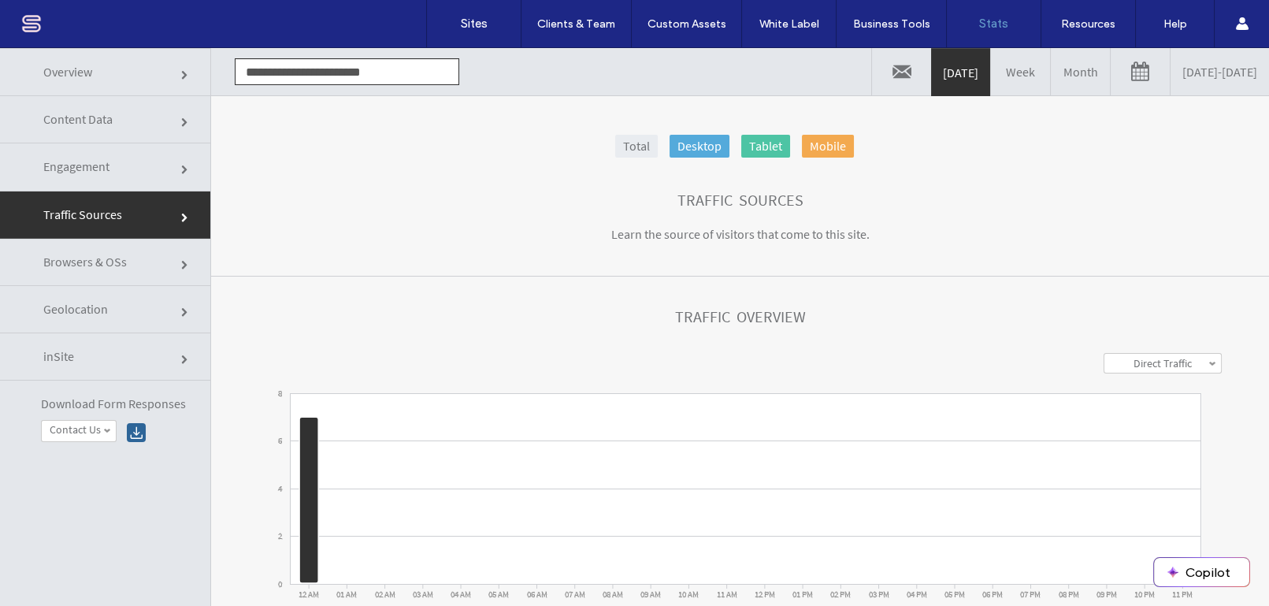
click at [75, 173] on span "Engagement" at bounding box center [76, 166] width 66 height 16
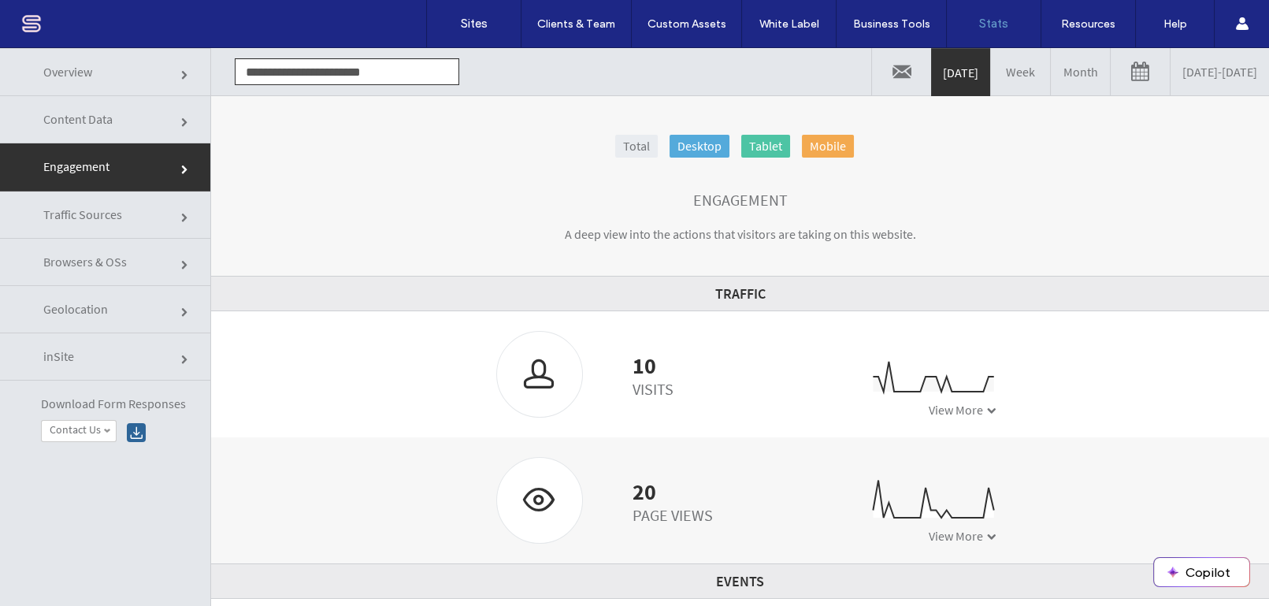
click at [1051, 70] on link "Month" at bounding box center [1080, 71] width 59 height 47
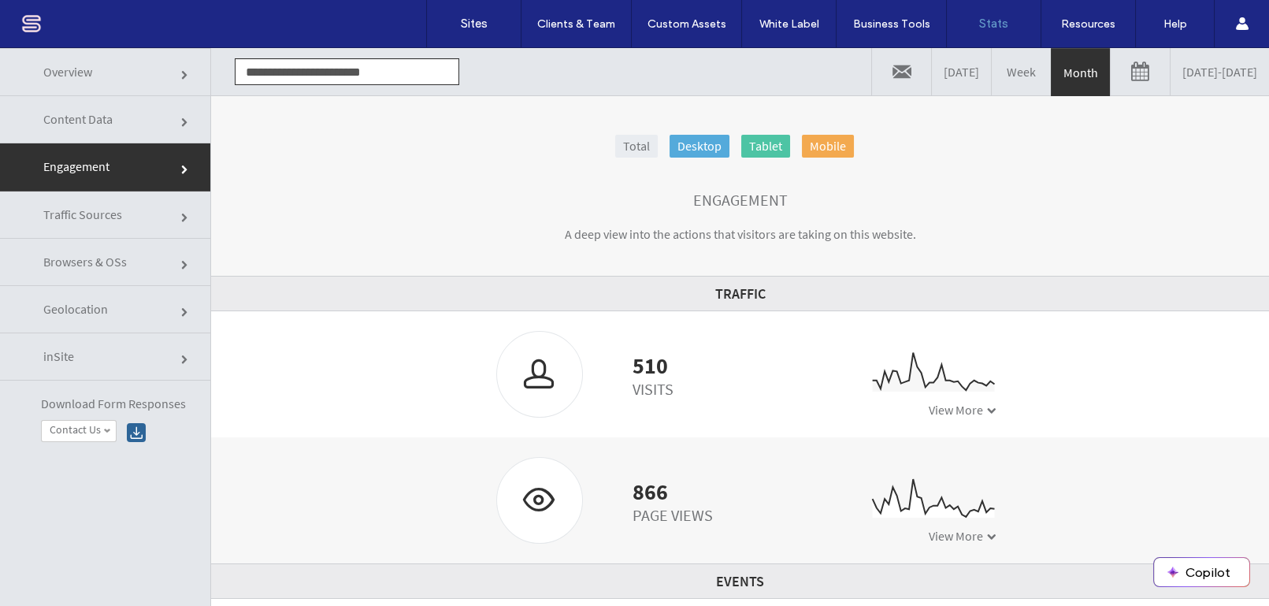
click at [830, 143] on link "Mobile" at bounding box center [828, 146] width 52 height 23
click at [748, 146] on link "Tablet" at bounding box center [765, 146] width 49 height 23
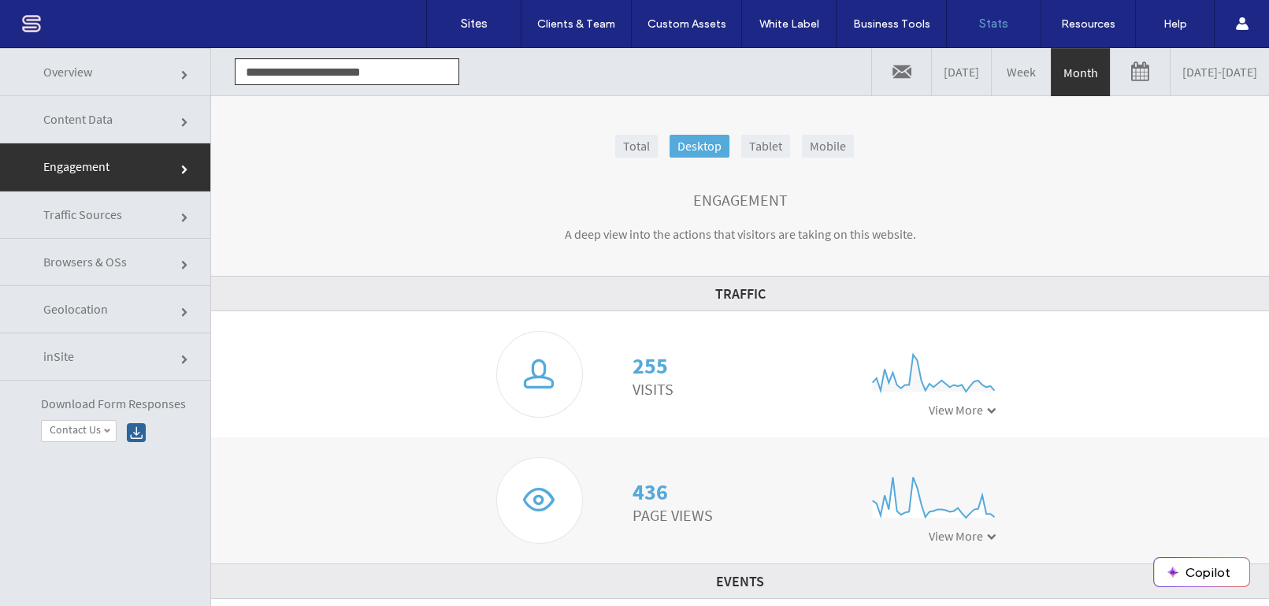
click at [689, 150] on link "Desktop" at bounding box center [699, 146] width 60 height 23
click at [1110, 72] on link at bounding box center [1139, 71] width 59 height 47
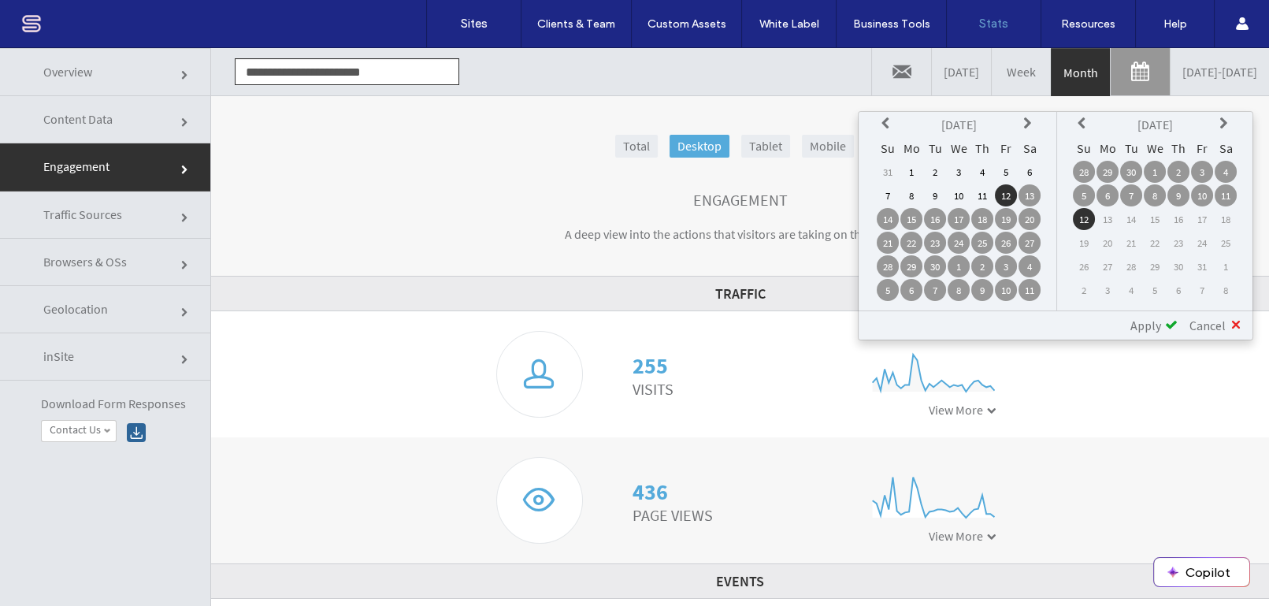
click at [107, 213] on span "Traffic Sources" at bounding box center [82, 214] width 79 height 16
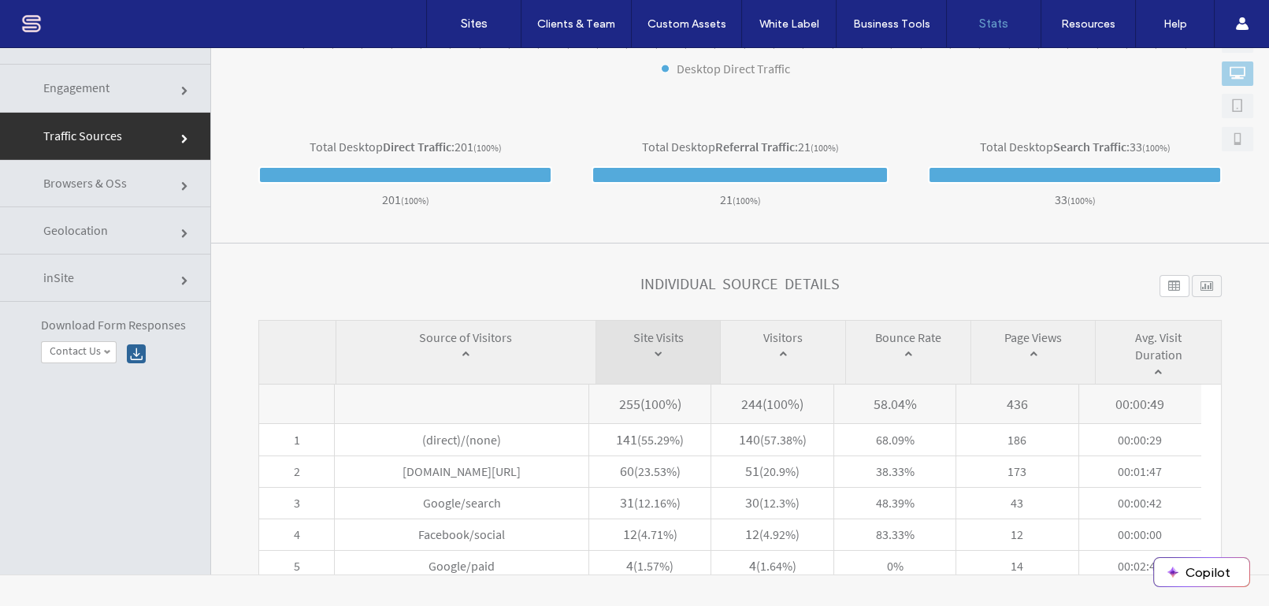
scroll to position [89, 0]
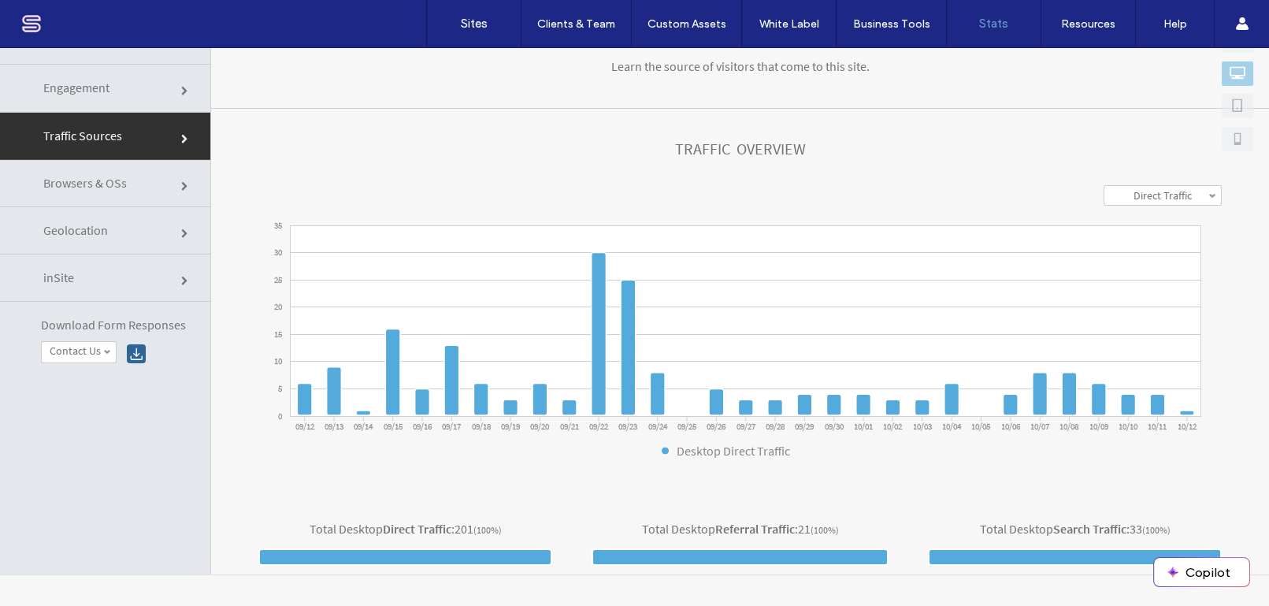
click at [83, 184] on span "Browsers & OSs" at bounding box center [84, 183] width 83 height 16
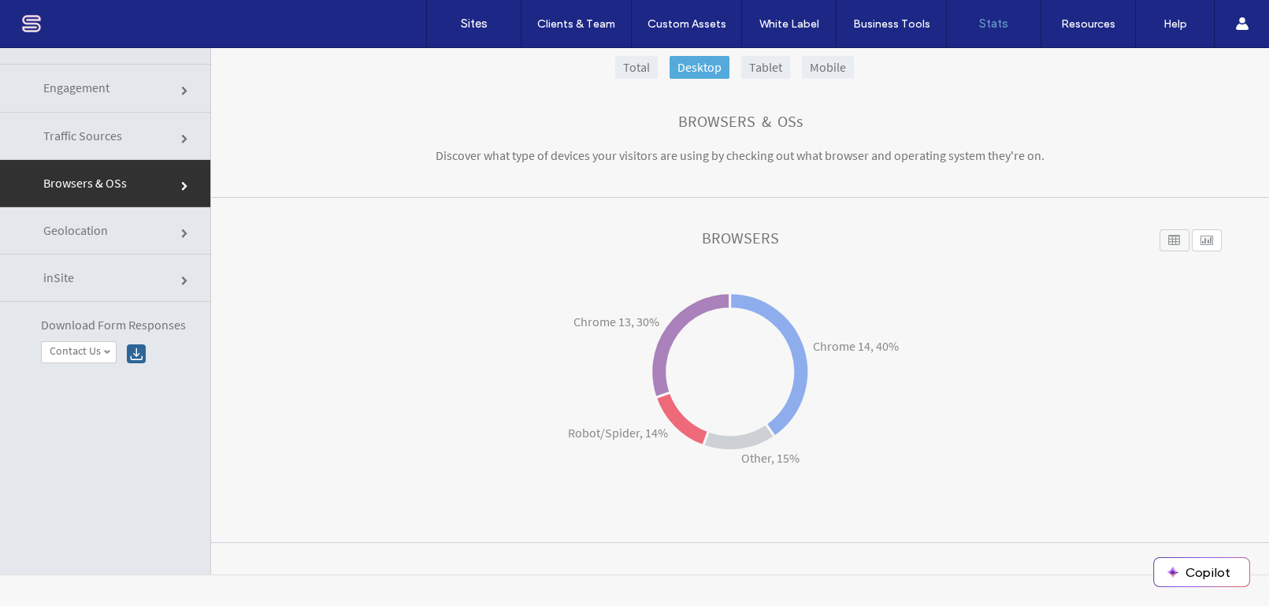
scroll to position [0, 0]
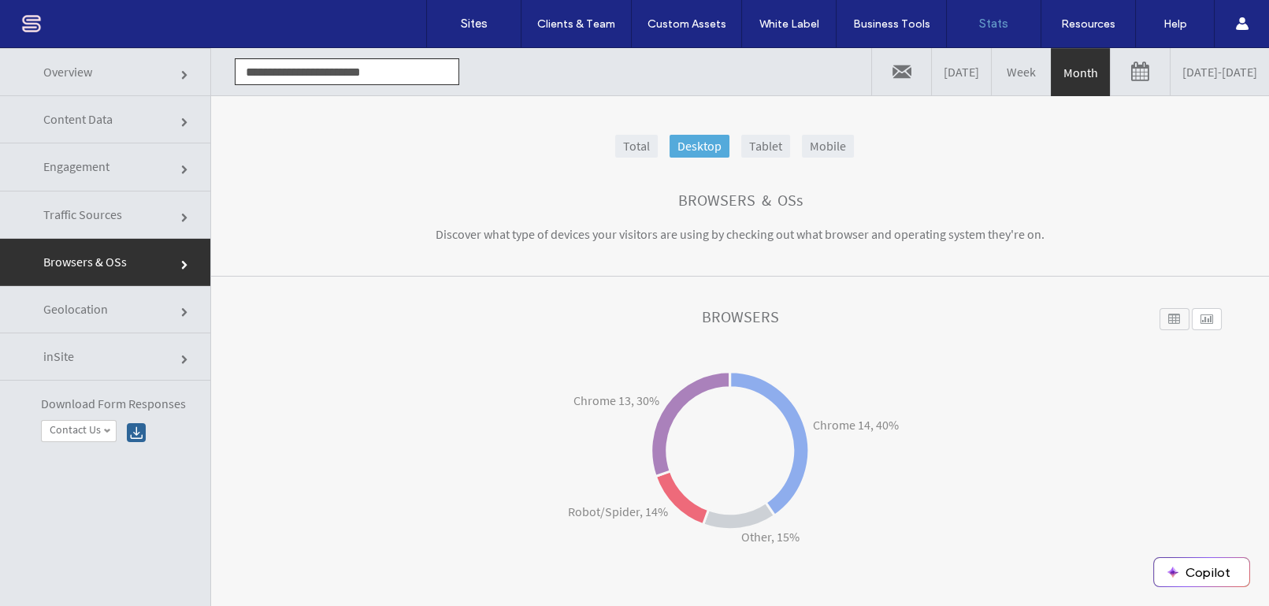
click at [80, 115] on span "Content Data" at bounding box center [77, 119] width 69 height 16
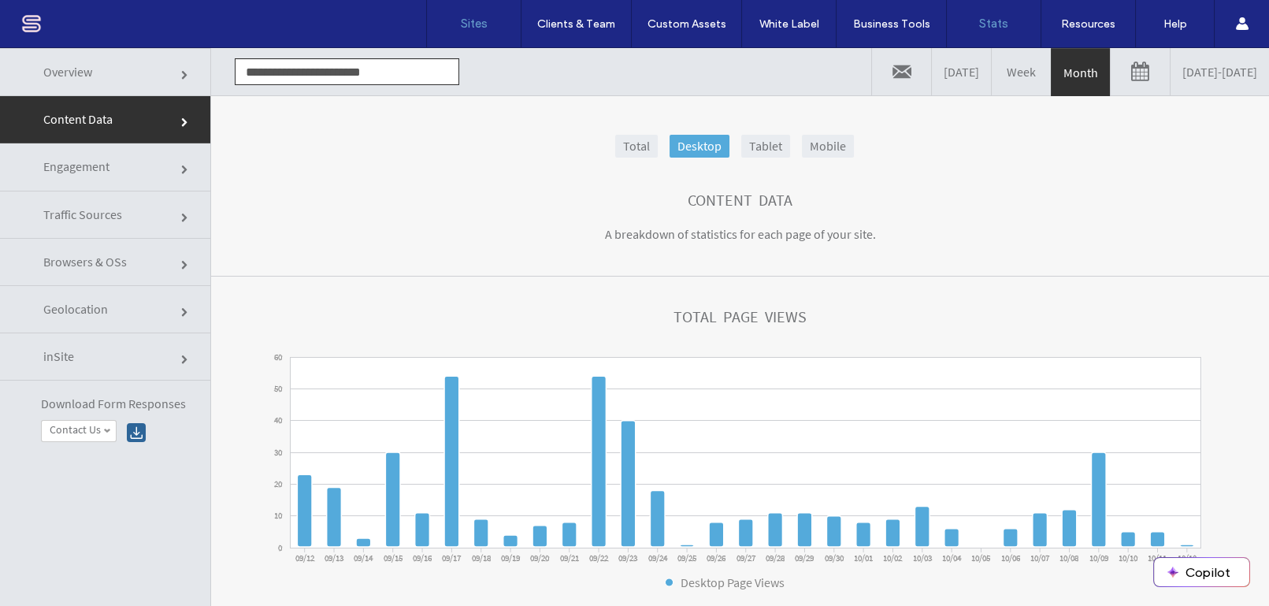
click at [472, 25] on label "Sites" at bounding box center [474, 24] width 27 height 14
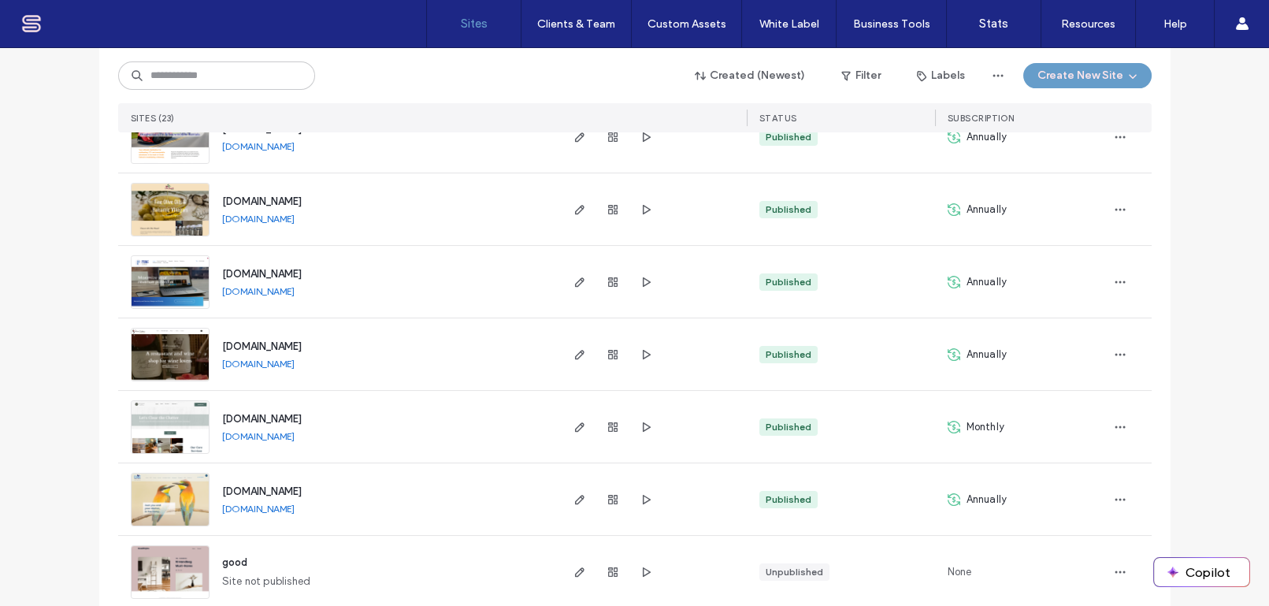
scroll to position [954, 0]
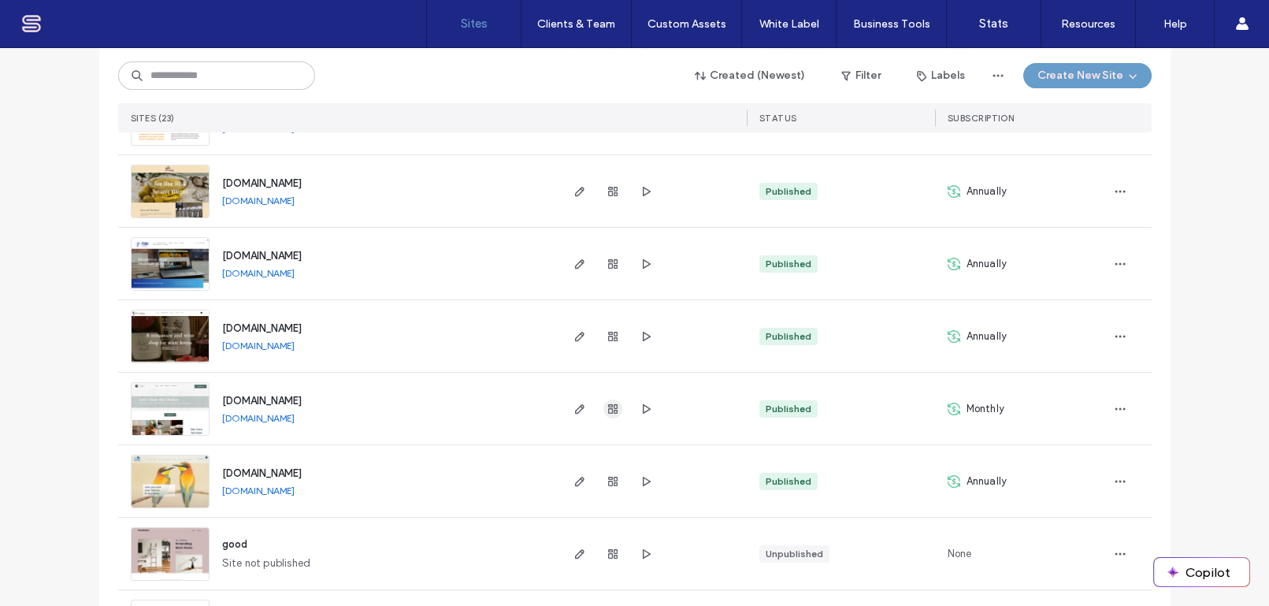
click at [606, 408] on icon "button" at bounding box center [612, 408] width 13 height 13
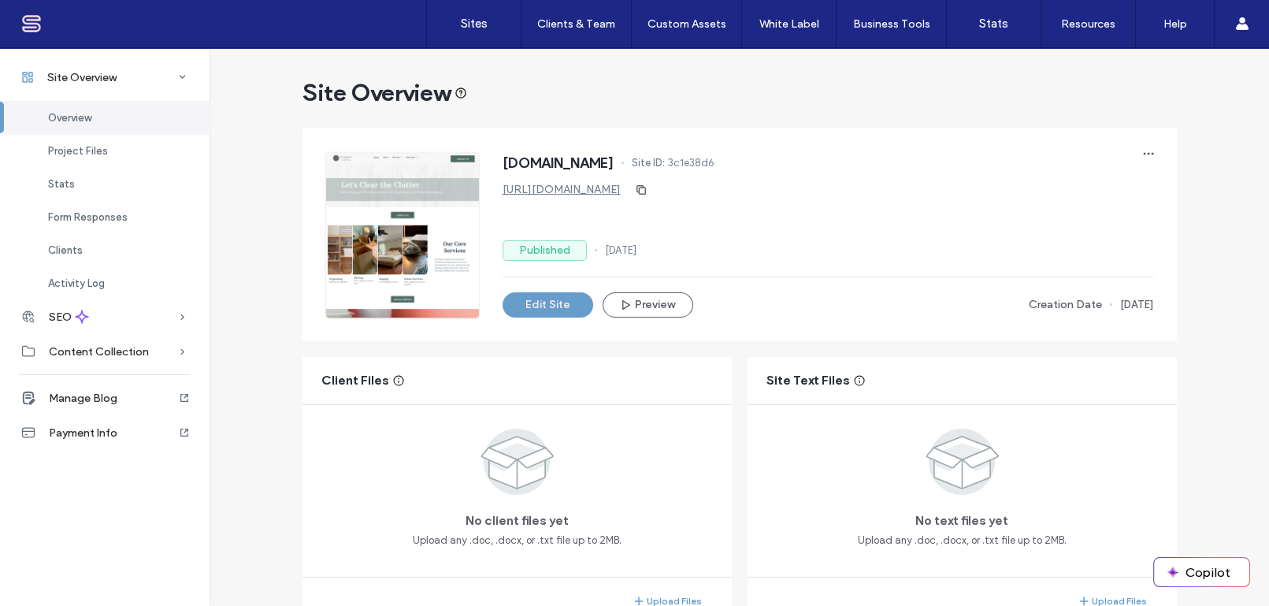
click at [539, 306] on button "Edit Site" at bounding box center [547, 304] width 91 height 25
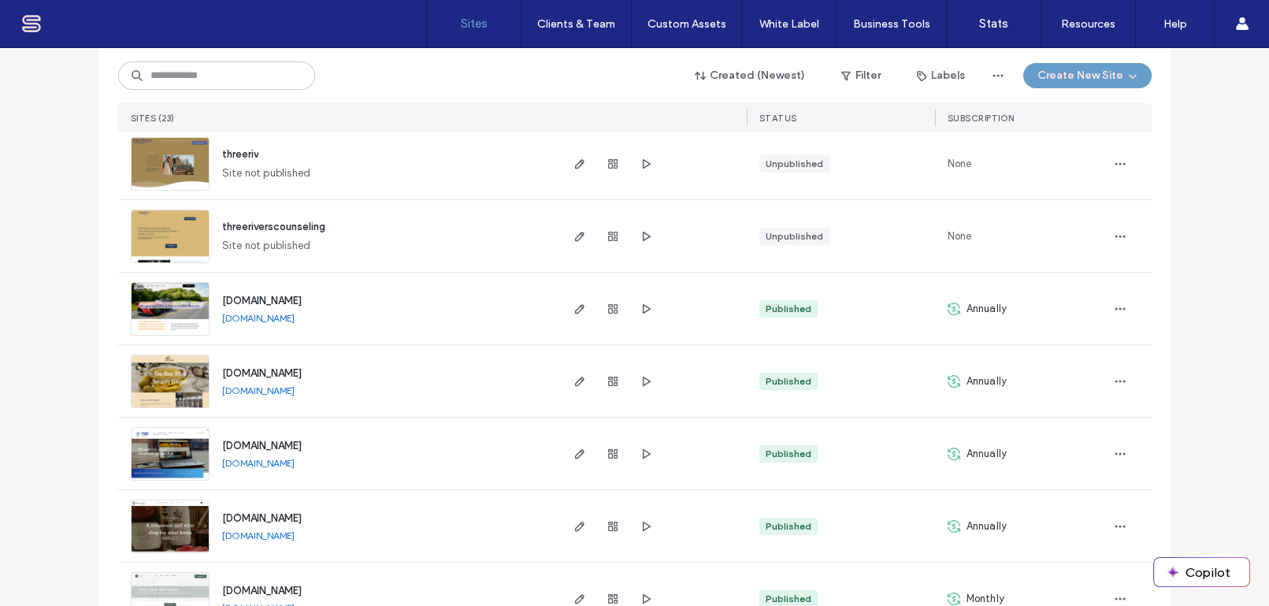
scroll to position [954, 0]
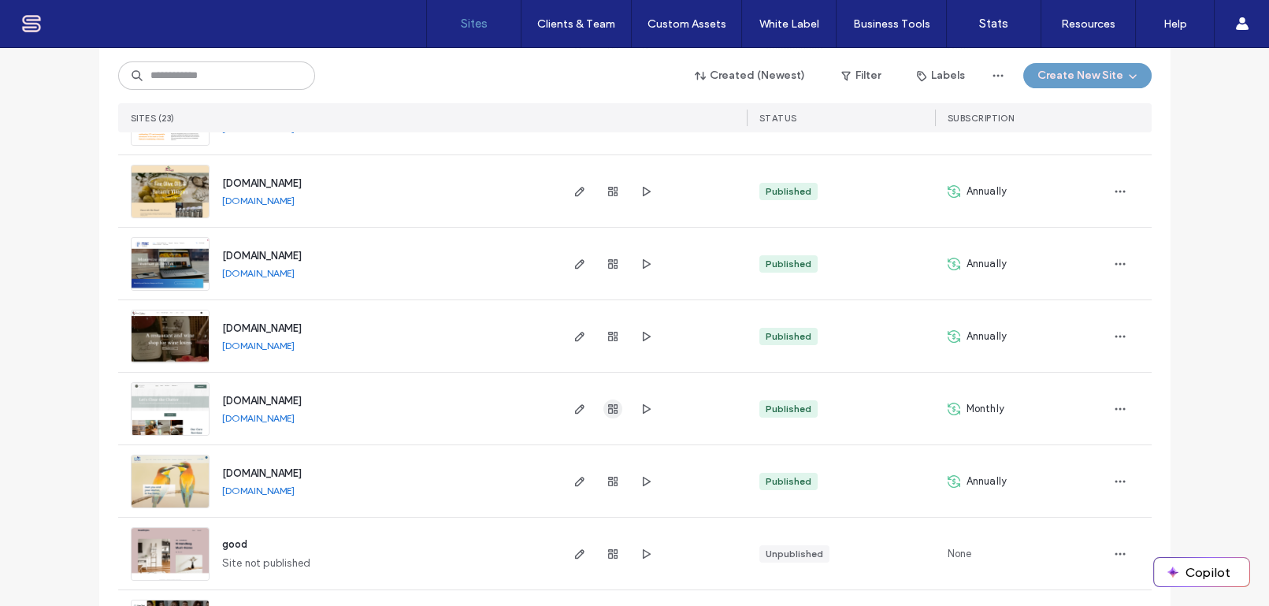
click at [610, 410] on icon "button" at bounding box center [612, 408] width 13 height 13
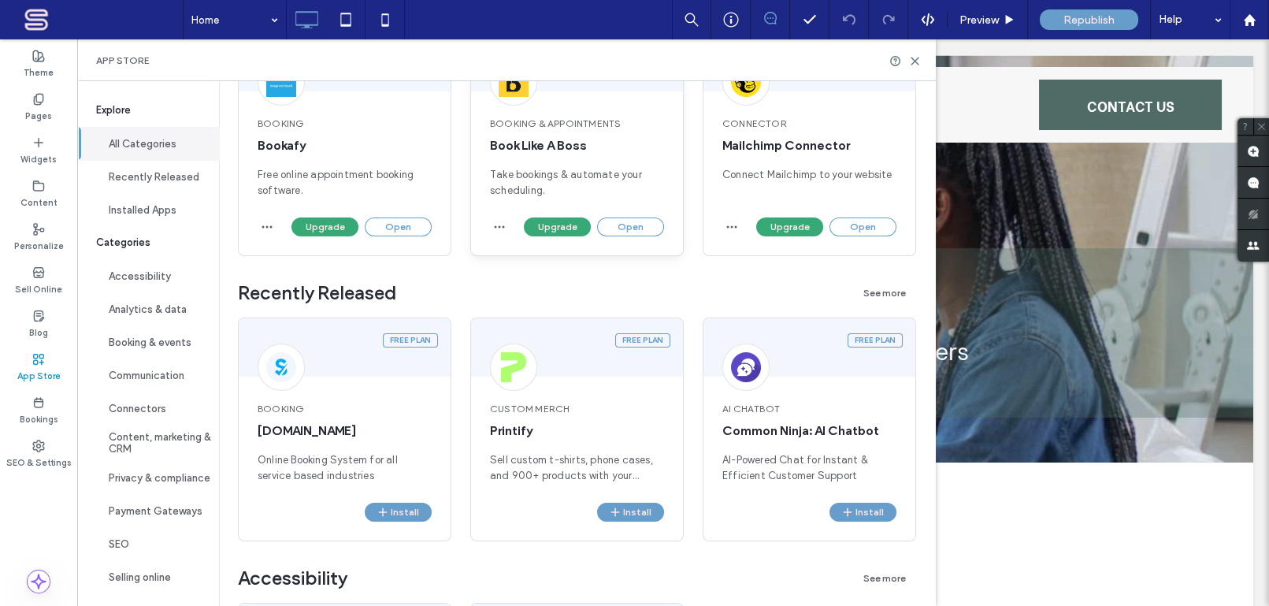
click at [560, 173] on span "Take bookings & automate your scheduling." at bounding box center [577, 183] width 174 height 32
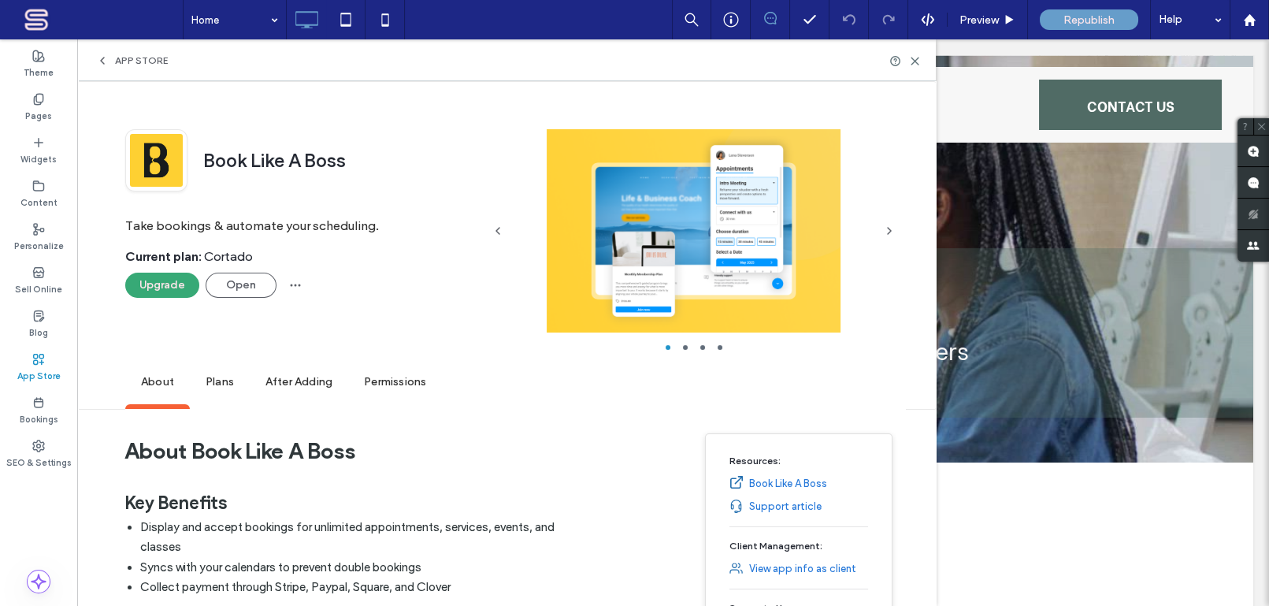
scroll to position [191, 0]
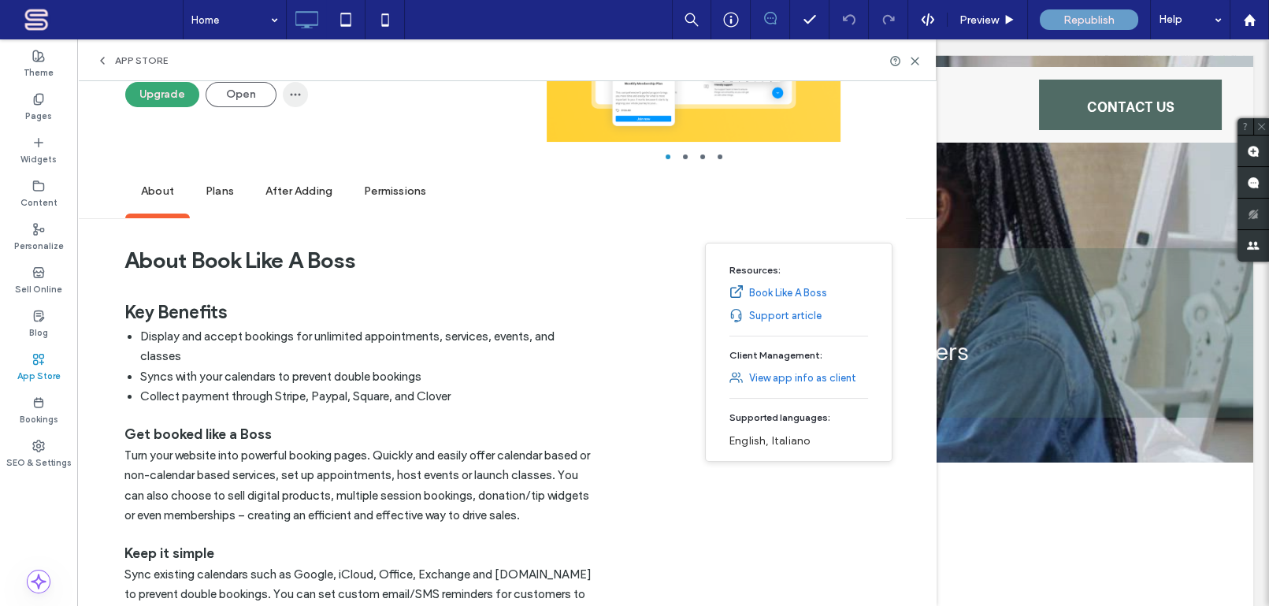
click at [289, 95] on icon "button" at bounding box center [295, 94] width 13 height 13
click at [435, 312] on h2 "Key Benefits" at bounding box center [359, 312] width 471 height 30
click at [302, 186] on span "After Adding" at bounding box center [299, 191] width 98 height 43
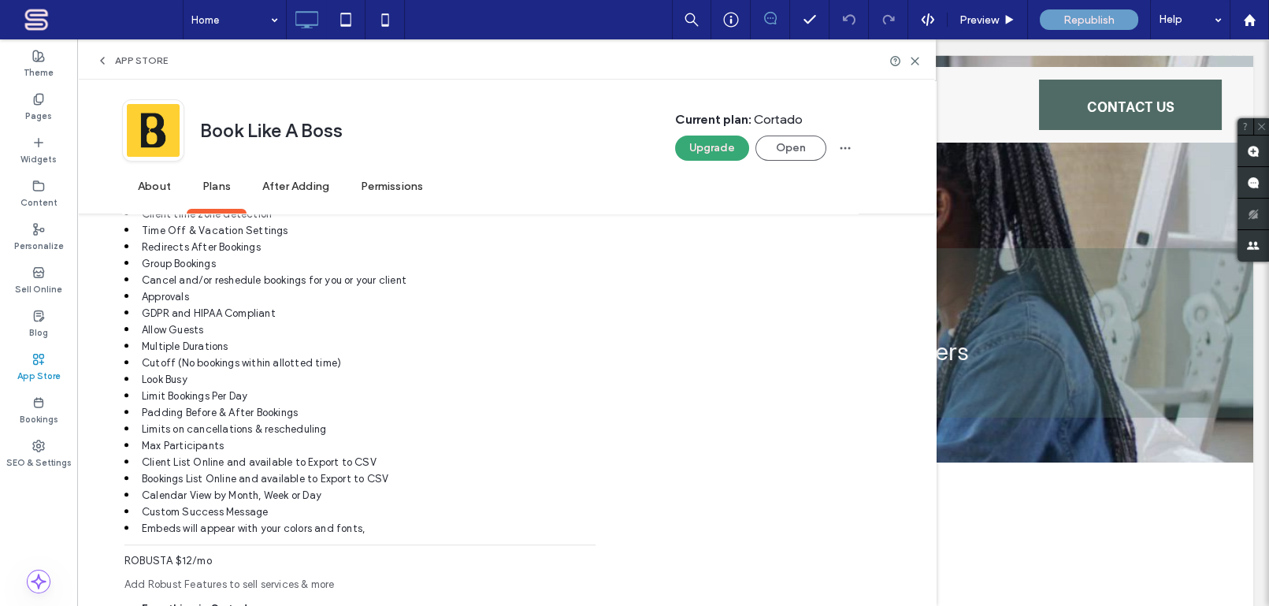
scroll to position [921, 0]
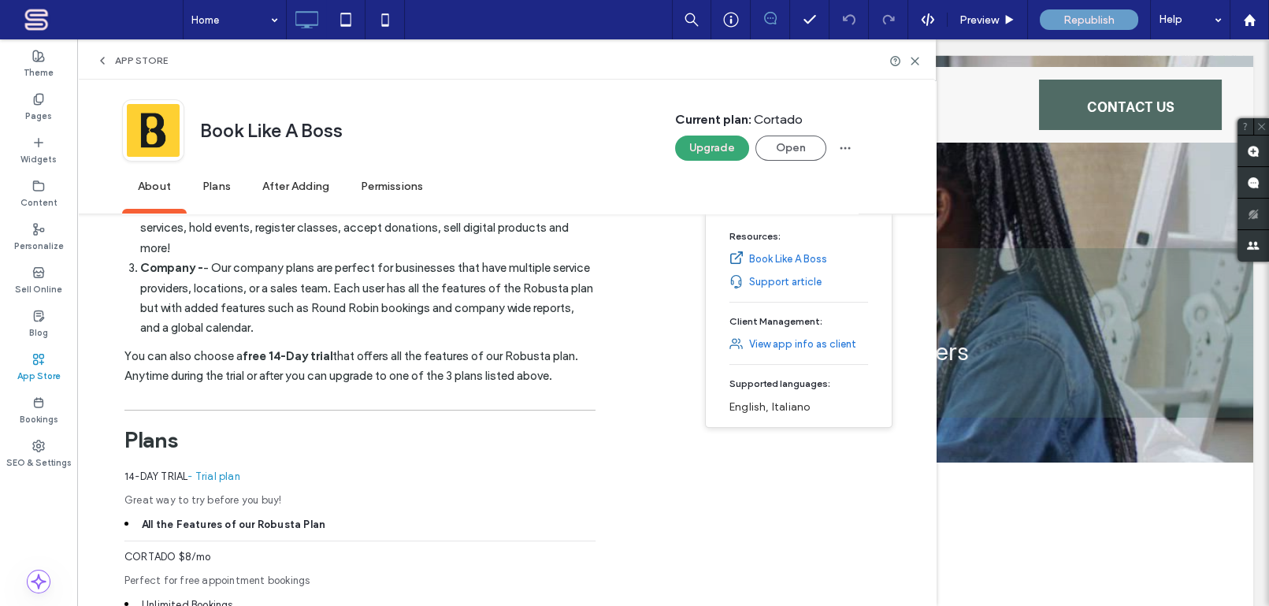
click at [790, 346] on link "View app info as client" at bounding box center [802, 344] width 107 height 16
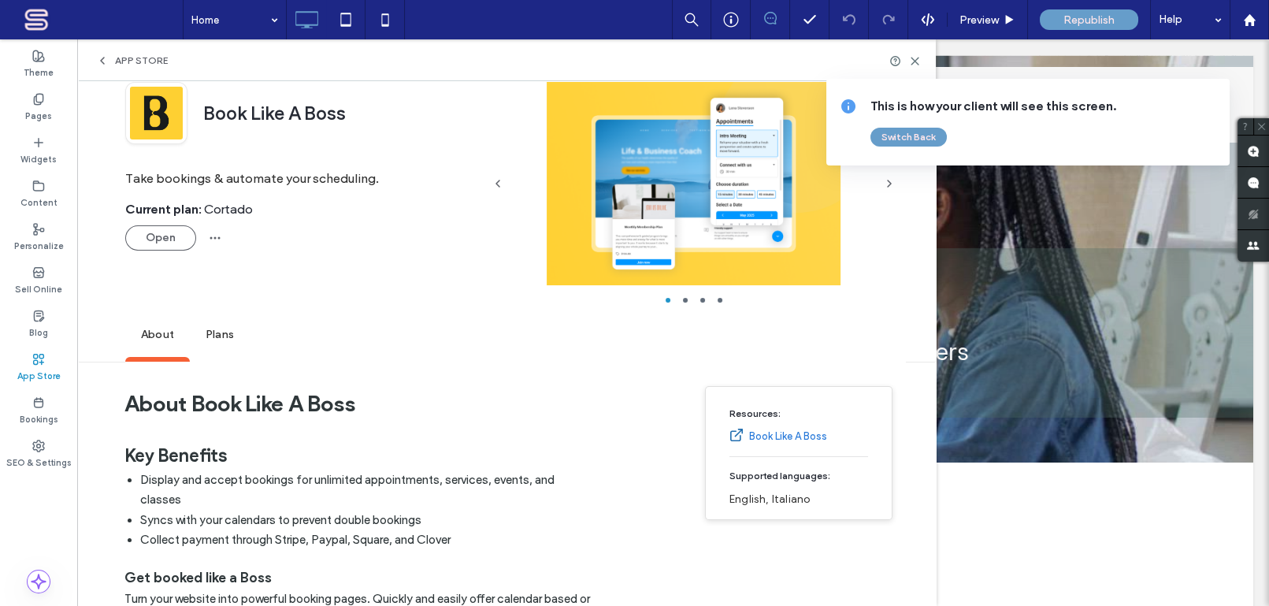
scroll to position [0, 0]
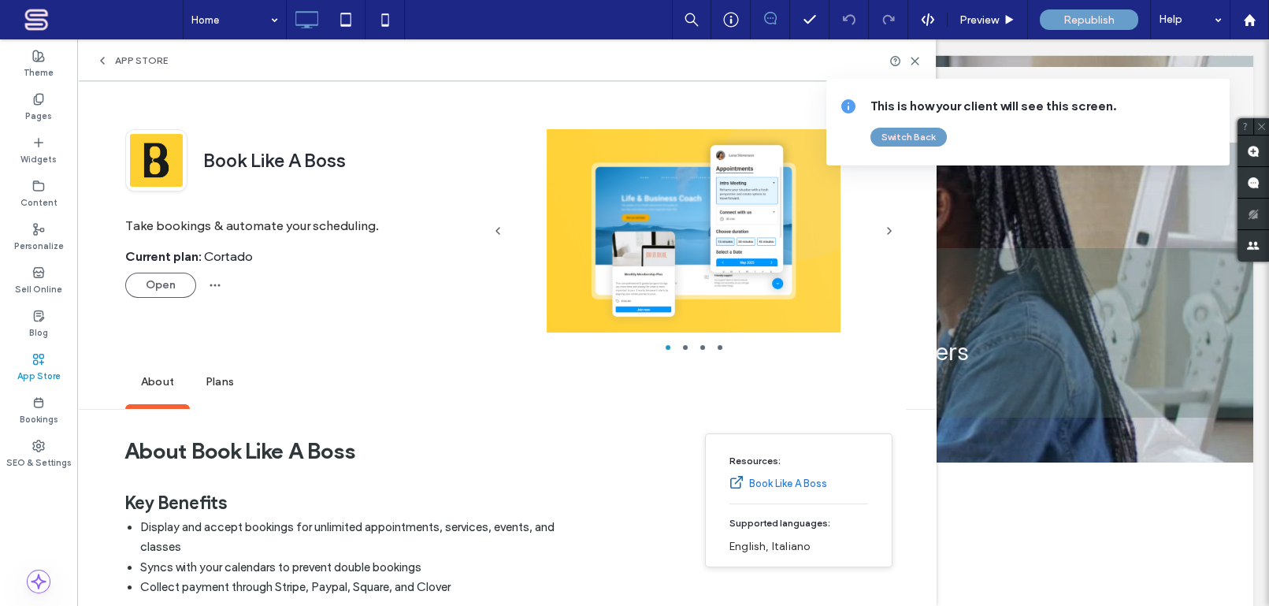
click at [222, 388] on span "Plans" at bounding box center [220, 382] width 60 height 43
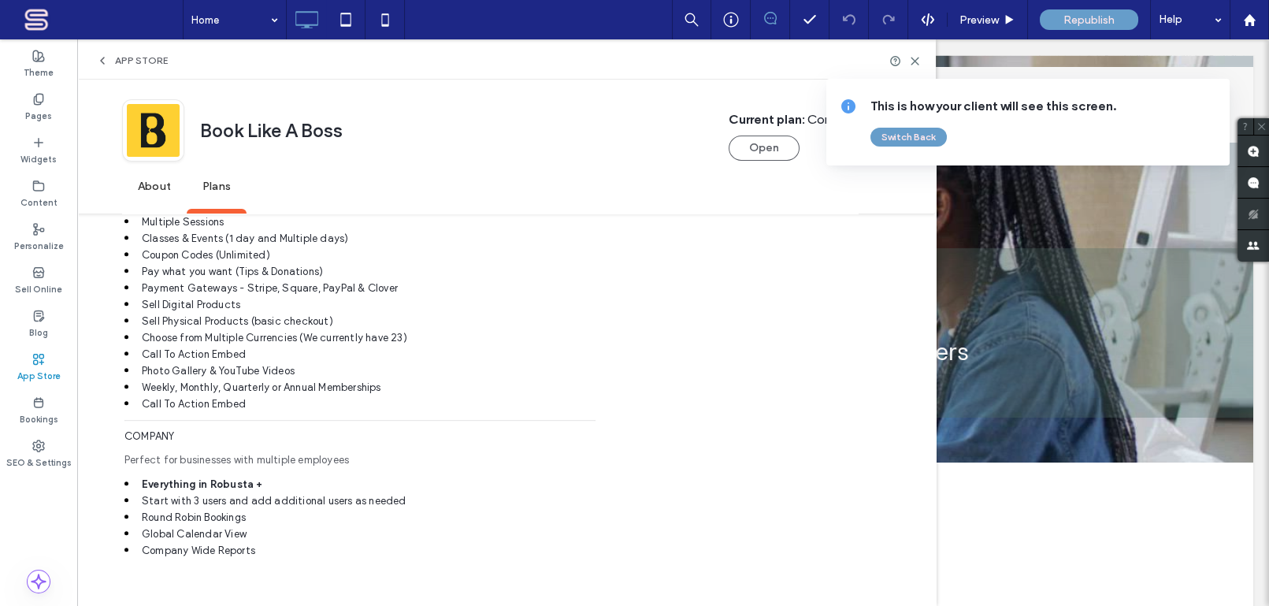
scroll to position [1659, 0]
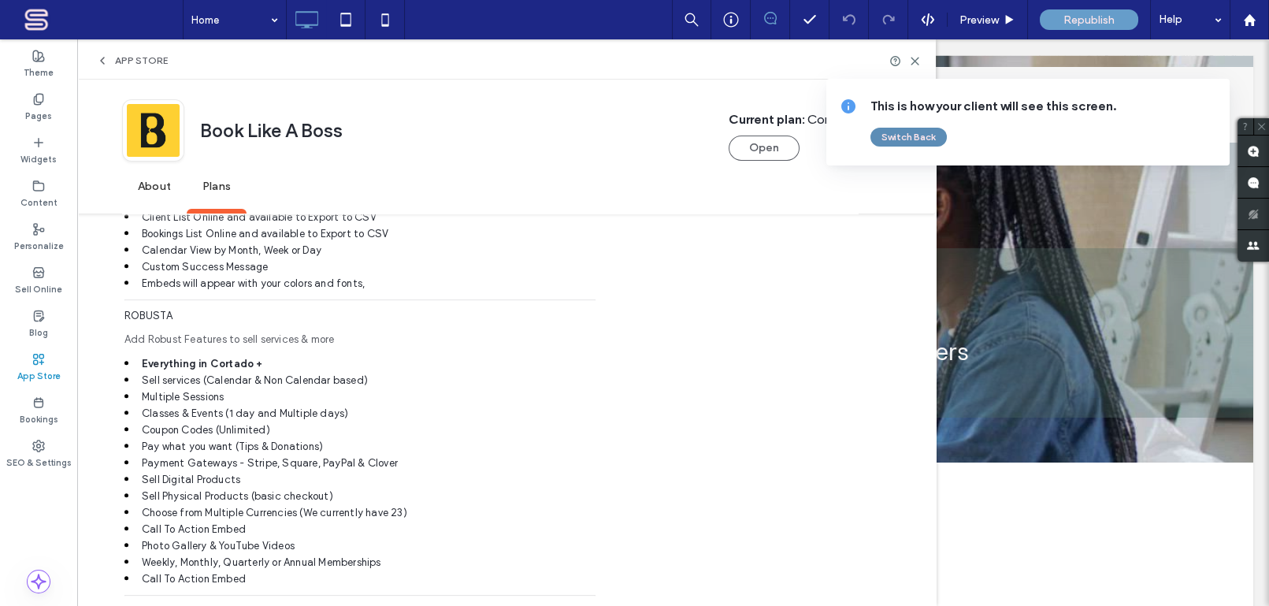
click at [925, 138] on button "Switch Back" at bounding box center [908, 137] width 76 height 19
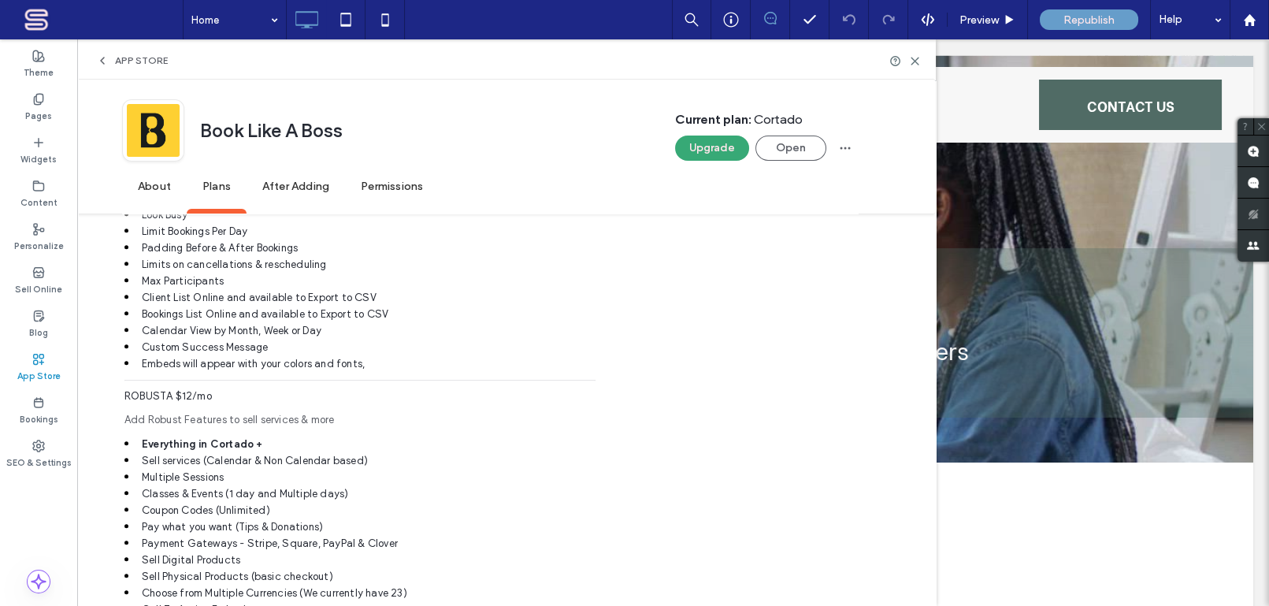
scroll to position [1739, 0]
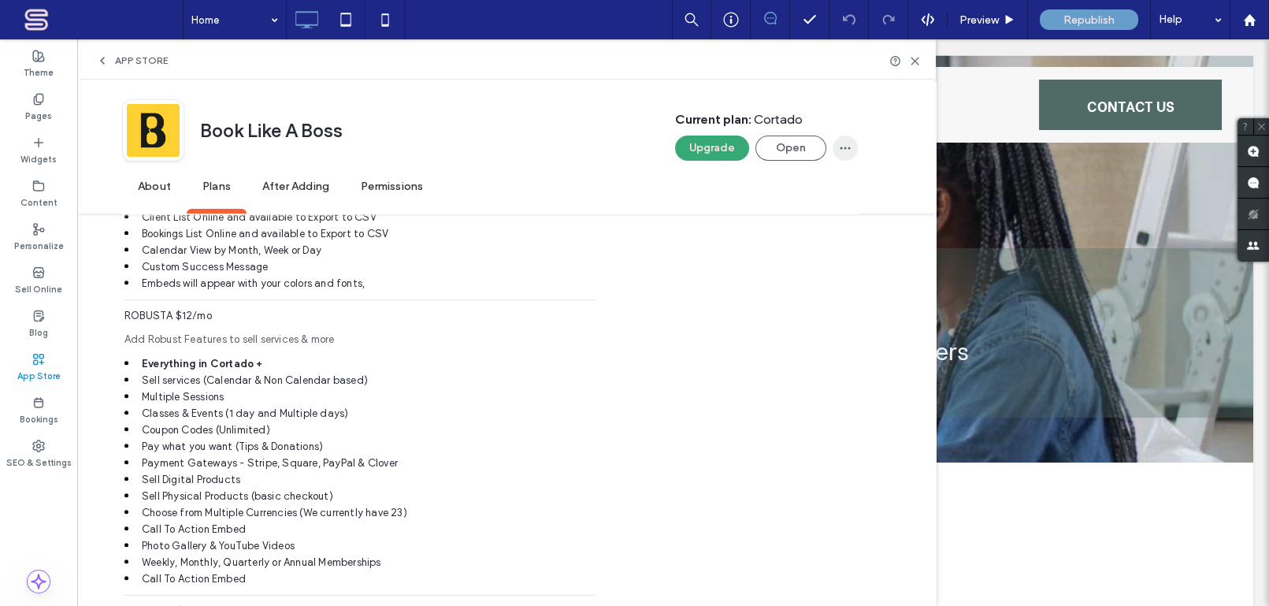
click at [848, 149] on use "button" at bounding box center [845, 148] width 10 height 2
click at [564, 140] on div "Book Like A Boss Current plan : Cortado Upgrade Open" at bounding box center [490, 132] width 736 height 66
click at [810, 150] on button "Open" at bounding box center [790, 147] width 71 height 25
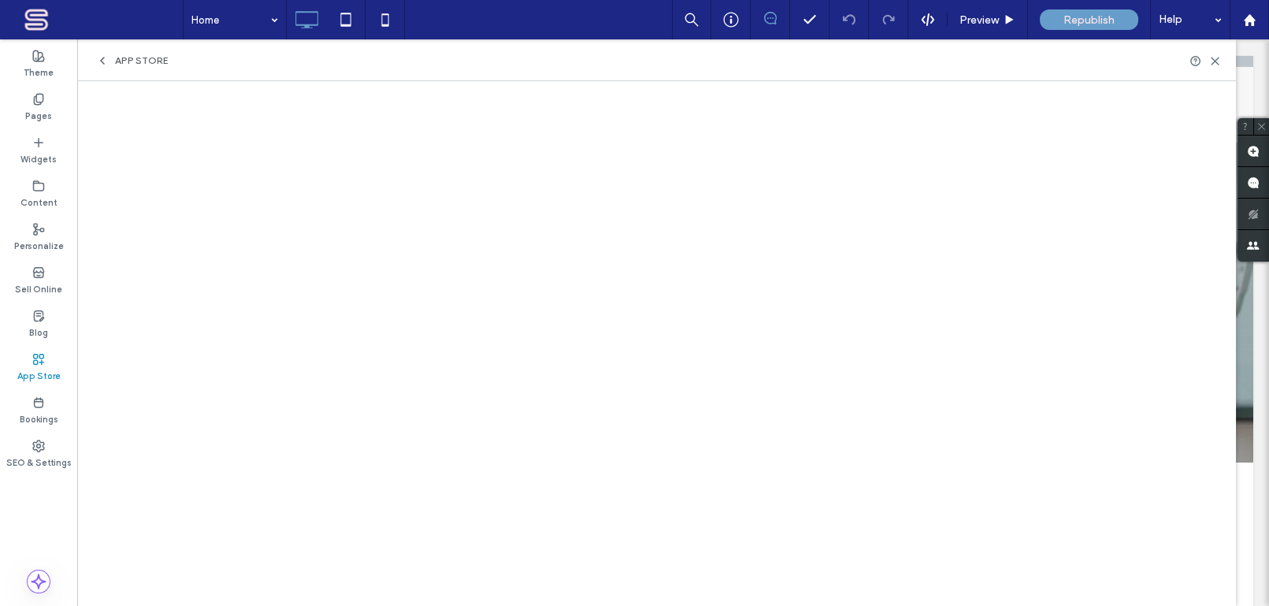
click at [100, 61] on icon at bounding box center [102, 60] width 13 height 13
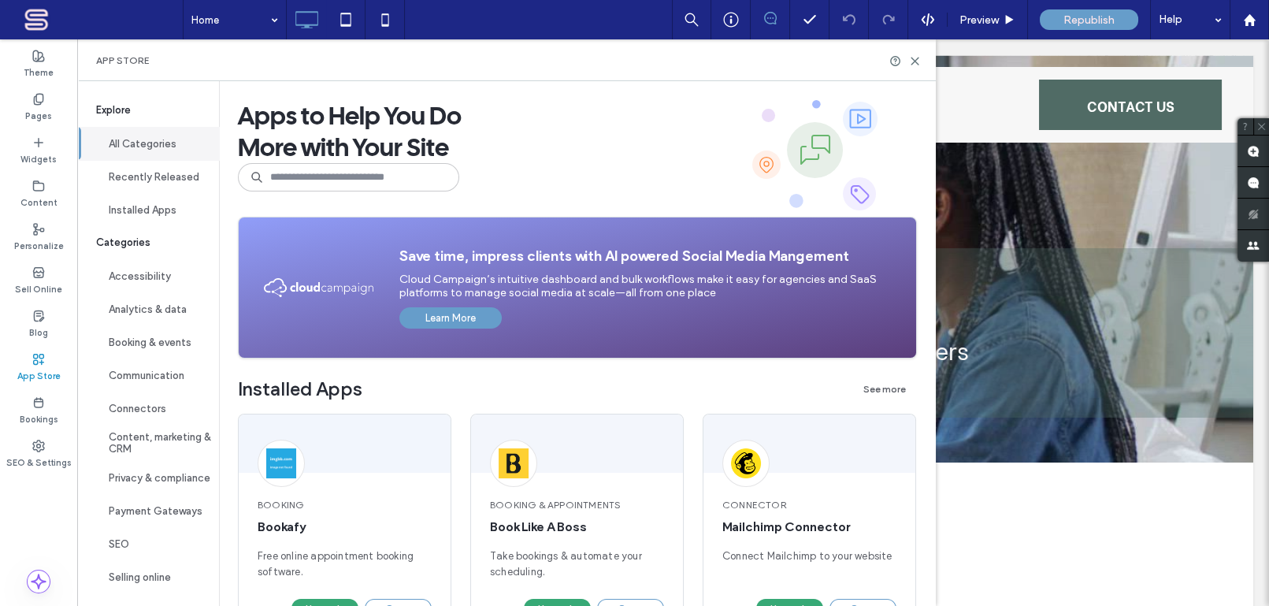
click at [536, 55] on div "App Store" at bounding box center [506, 60] width 858 height 42
click at [1249, 20] on use at bounding box center [1249, 19] width 12 height 12
